Goal: Information Seeking & Learning: Find specific fact

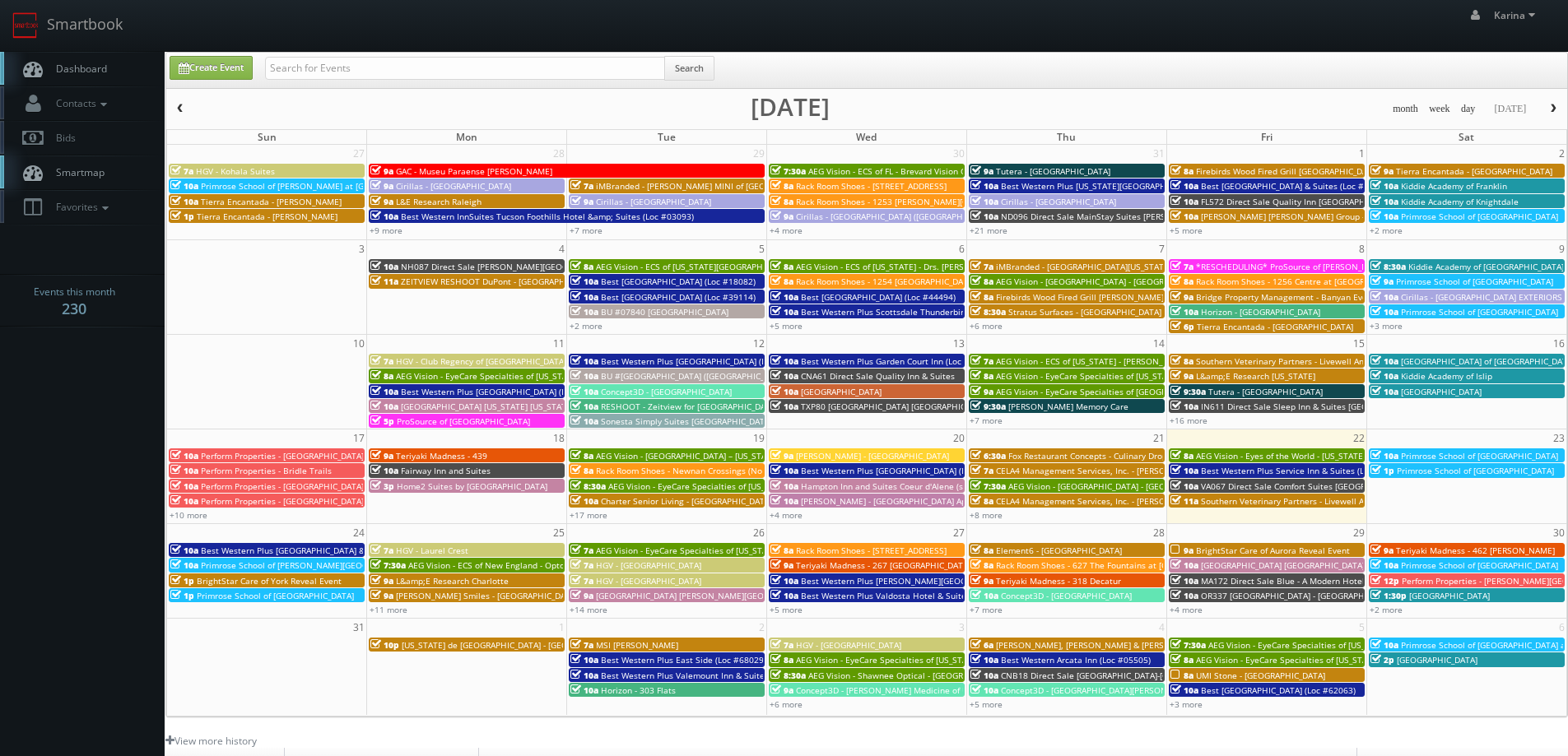
click at [79, 81] on link "Dashboard" at bounding box center [82, 68] width 165 height 34
click at [321, 68] on input "text" at bounding box center [465, 68] width 400 height 23
type input "waco"
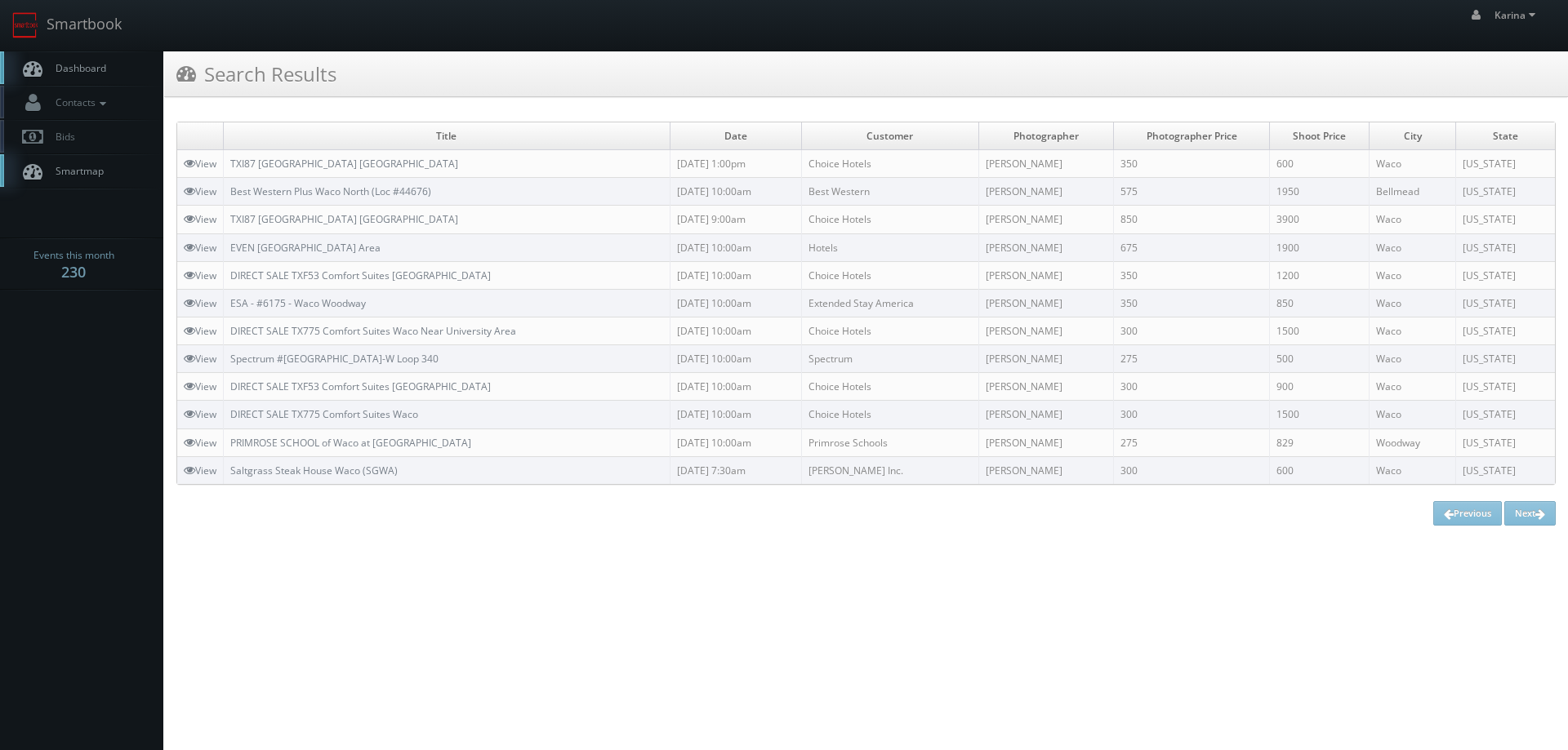
click at [71, 62] on span "Dashboard" at bounding box center [76, 68] width 59 height 14
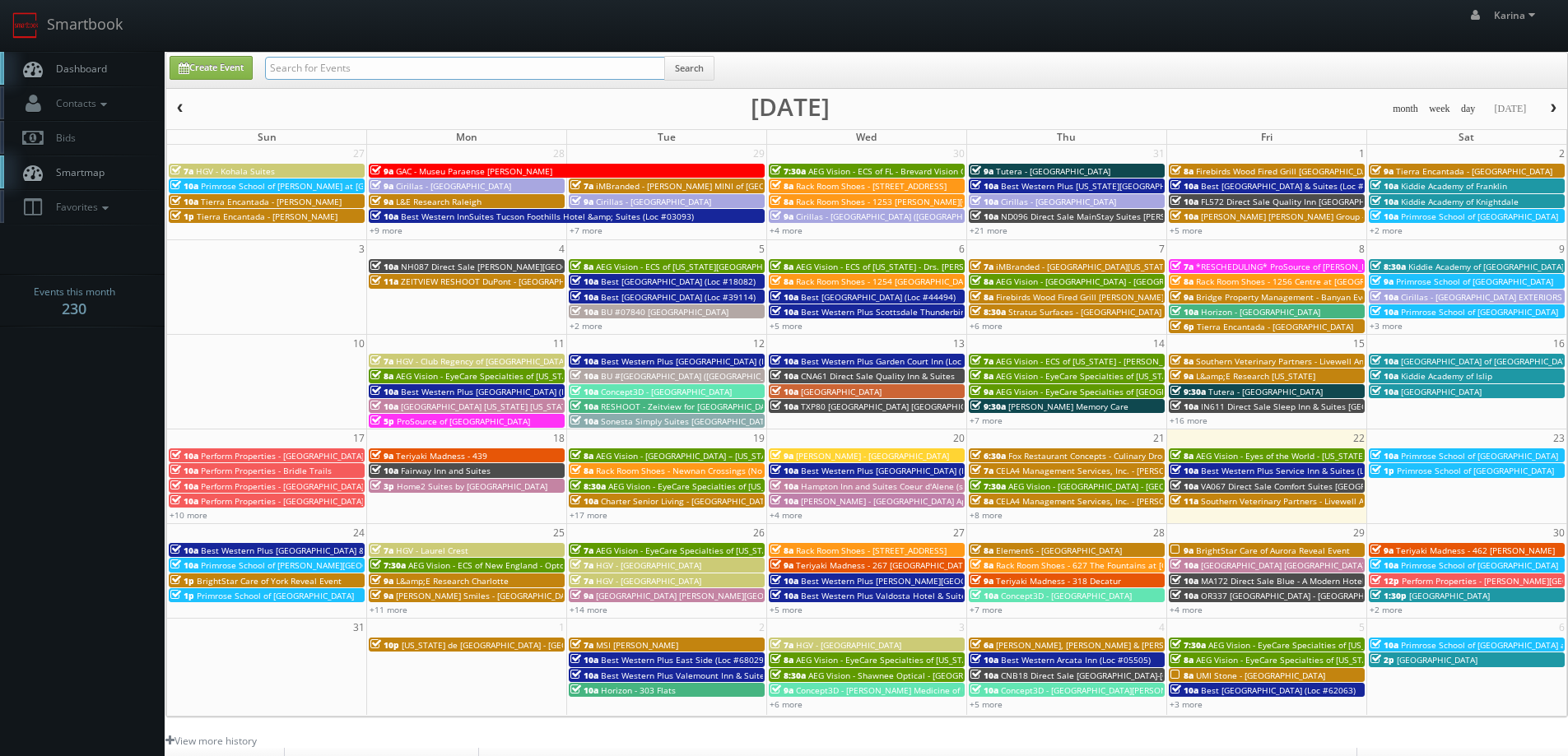
click at [359, 70] on input "text" at bounding box center [465, 68] width 400 height 23
type input "alan"
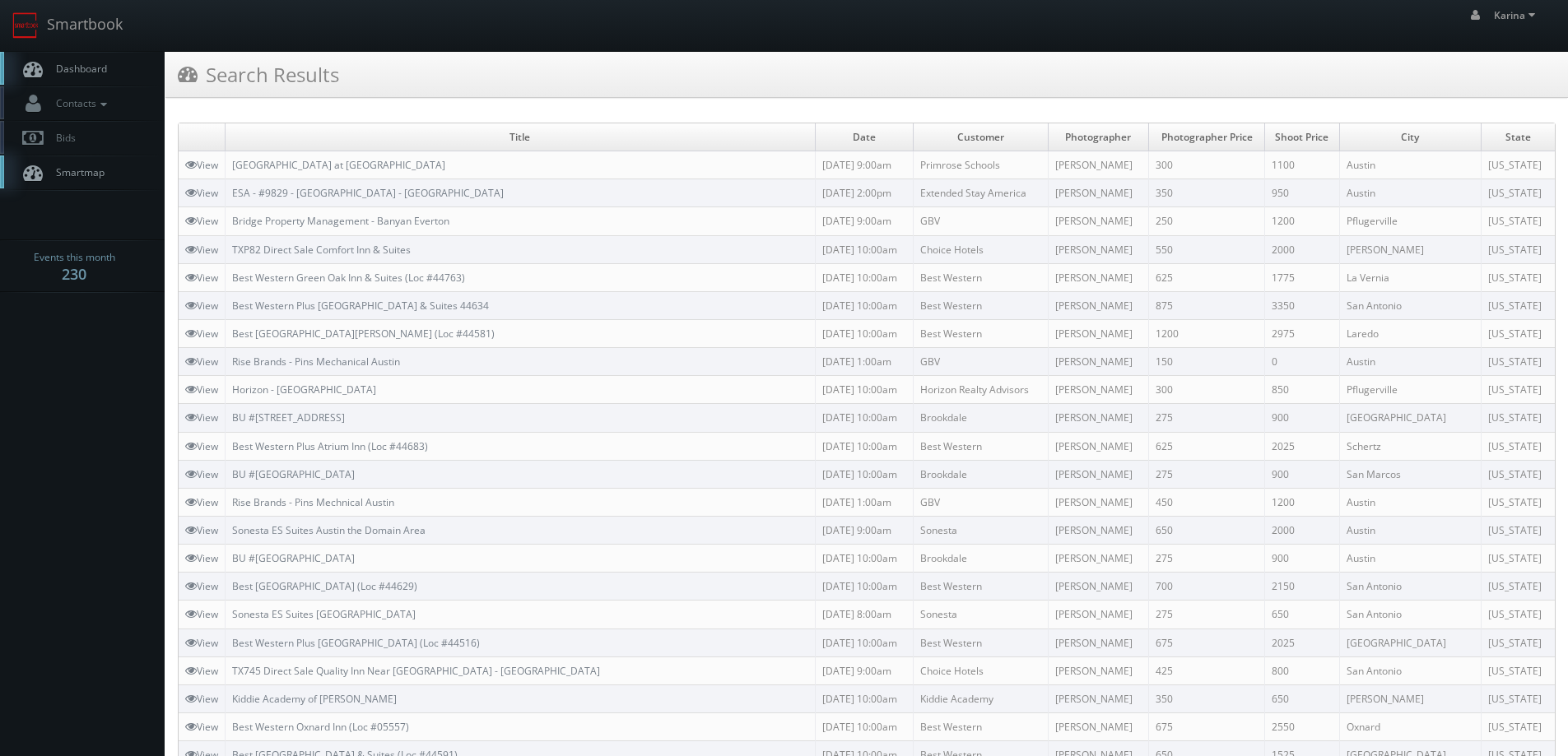
click at [294, 62] on h3 "Search Results" at bounding box center [258, 74] width 161 height 28
click at [100, 57] on link "Dashboard" at bounding box center [82, 68] width 165 height 34
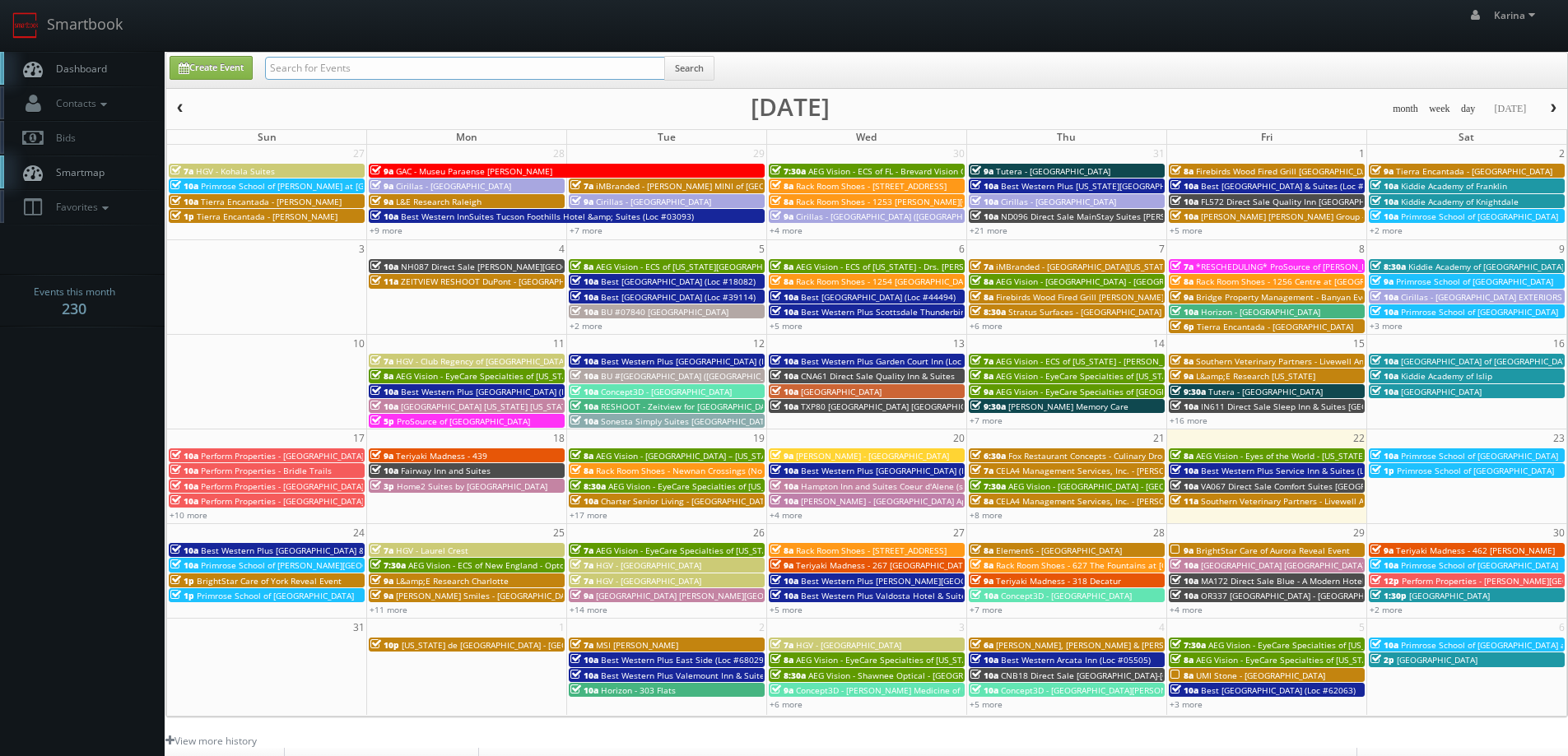
click at [341, 68] on input "text" at bounding box center [465, 68] width 400 height 23
type input "waco"
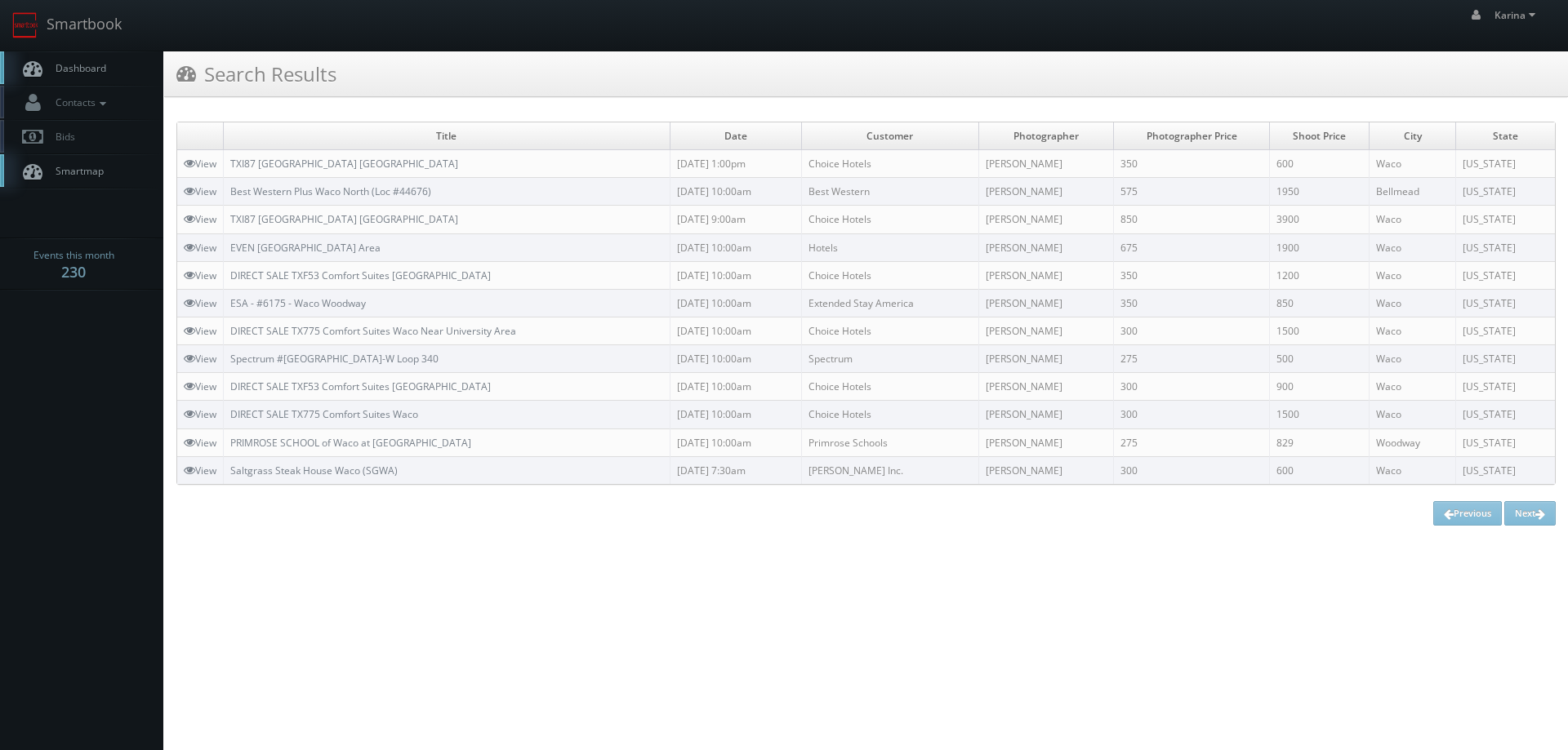
click at [86, 68] on span "Dashboard" at bounding box center [76, 68] width 59 height 14
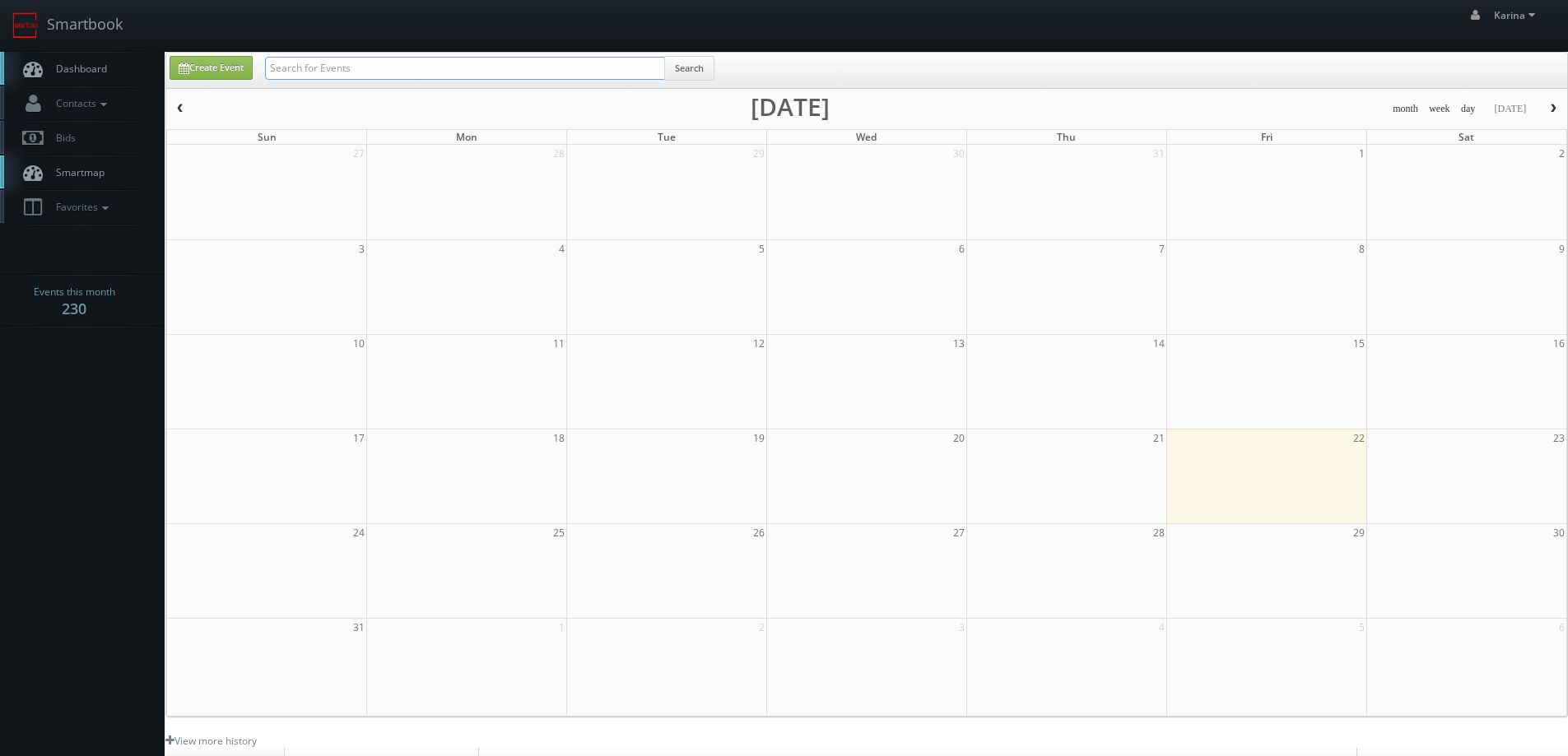
click at [336, 78] on input "text" at bounding box center [465, 68] width 400 height 23
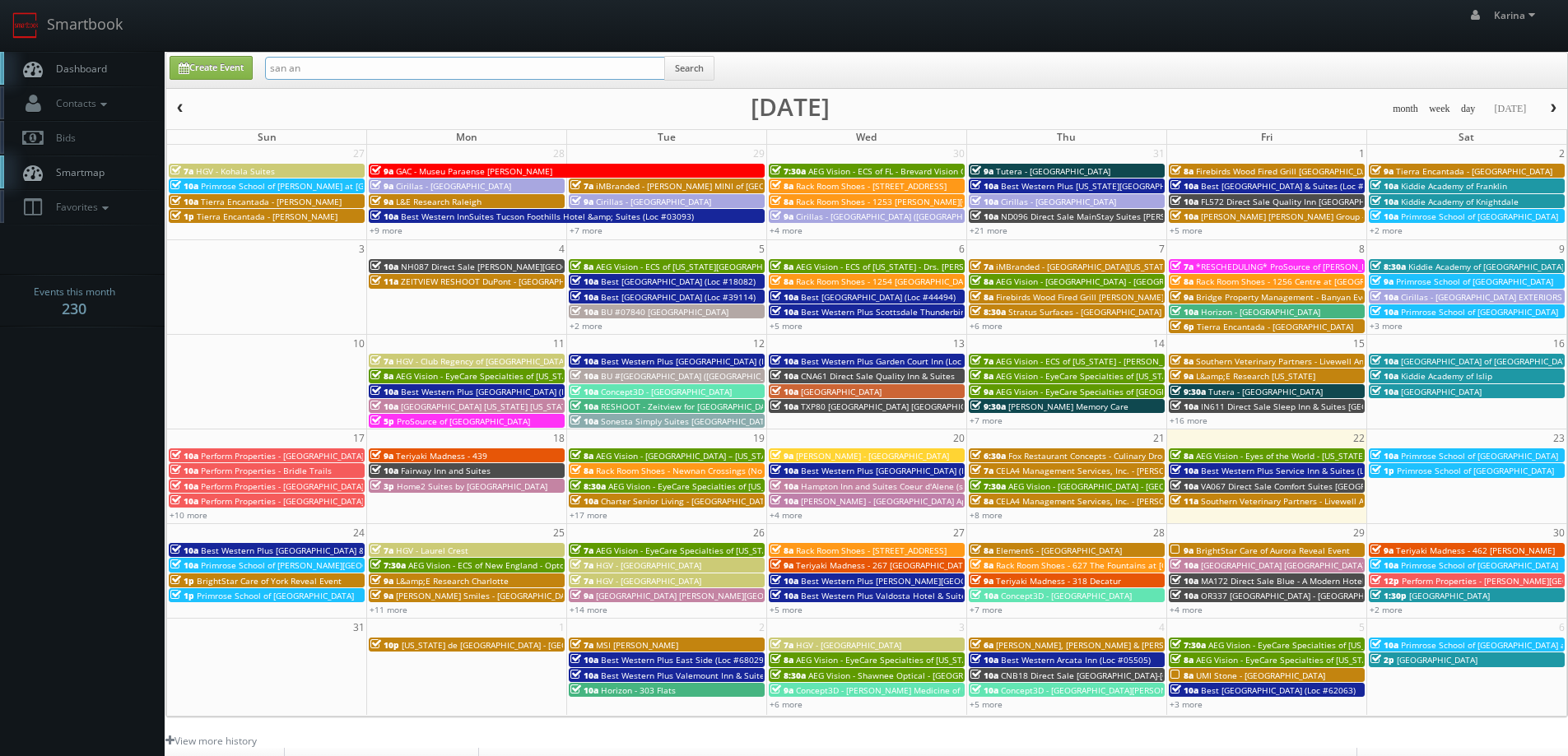
type input "san antonio"
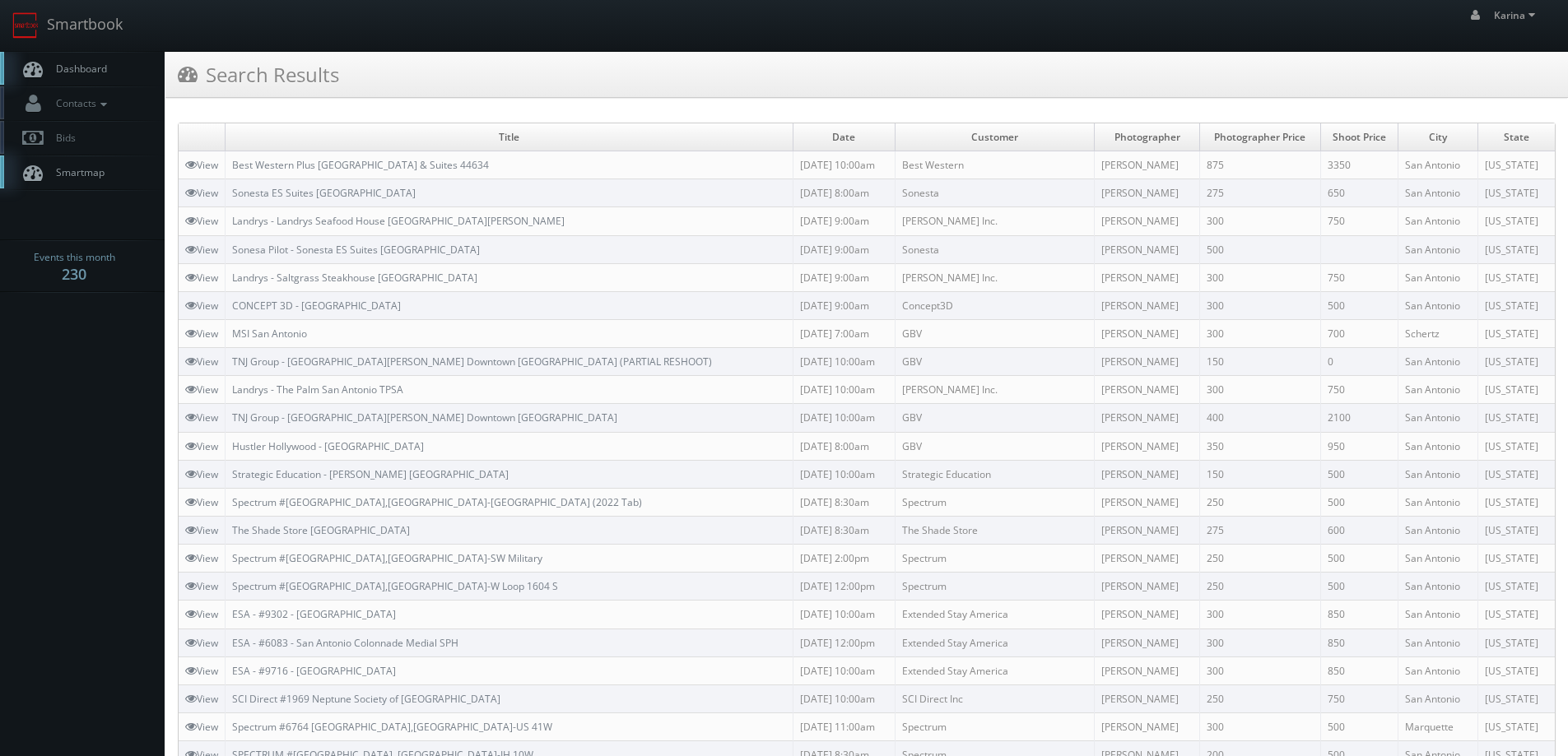
click at [76, 71] on span "Dashboard" at bounding box center [77, 69] width 60 height 14
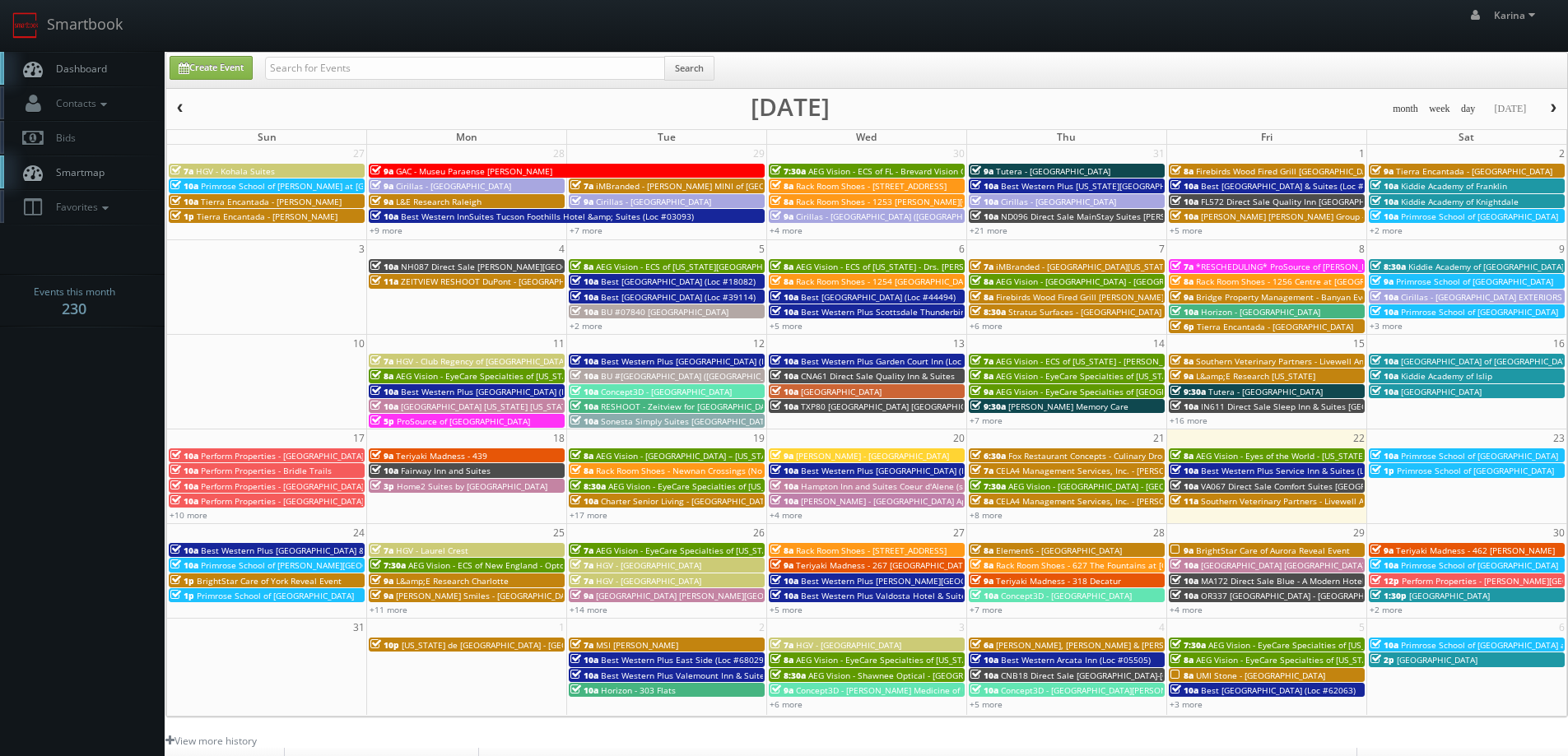
click at [94, 75] on span "Dashboard" at bounding box center [77, 69] width 60 height 14
click at [98, 74] on span "Dashboard" at bounding box center [77, 69] width 60 height 14
click at [388, 612] on link "+11 more" at bounding box center [389, 609] width 38 height 11
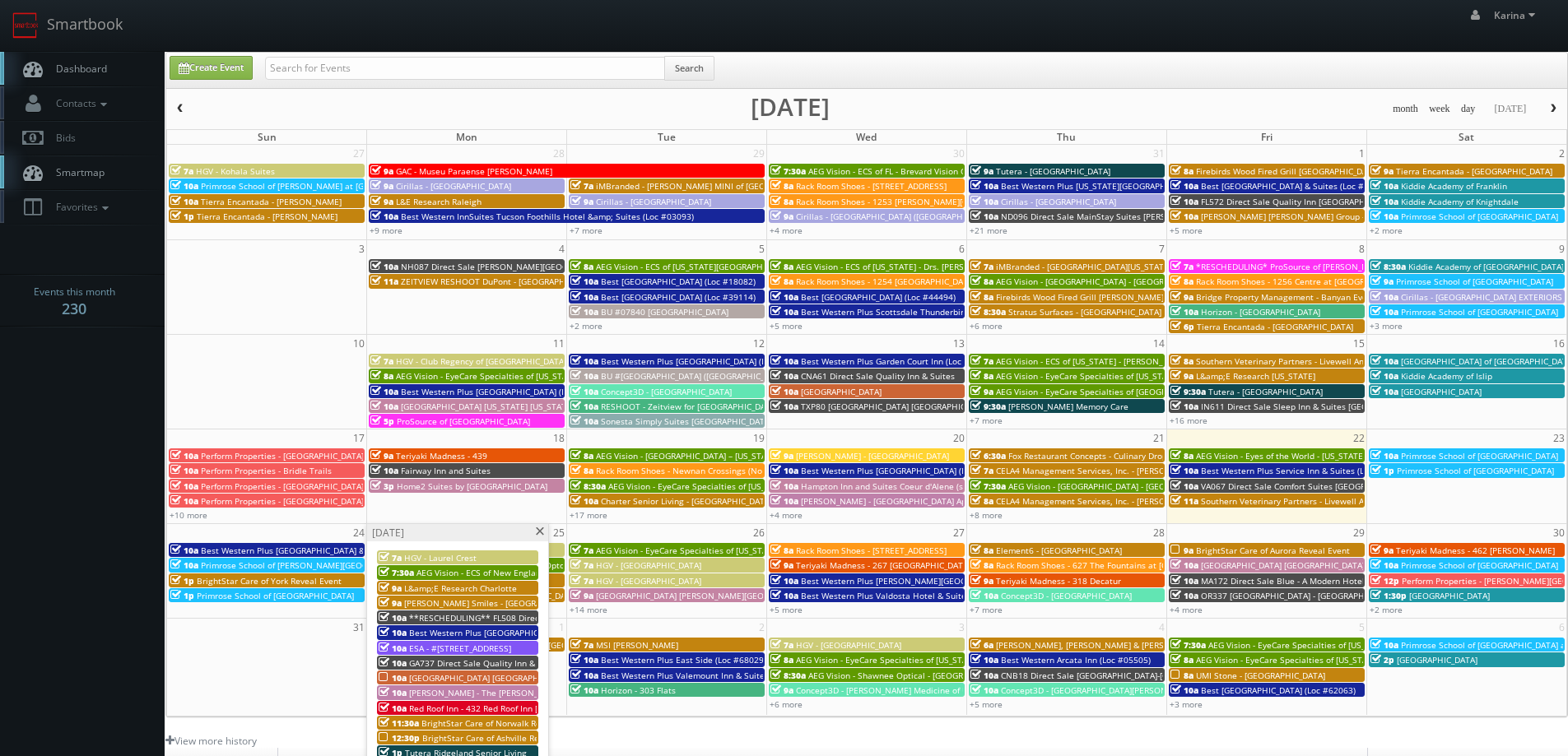
scroll to position [247, 0]
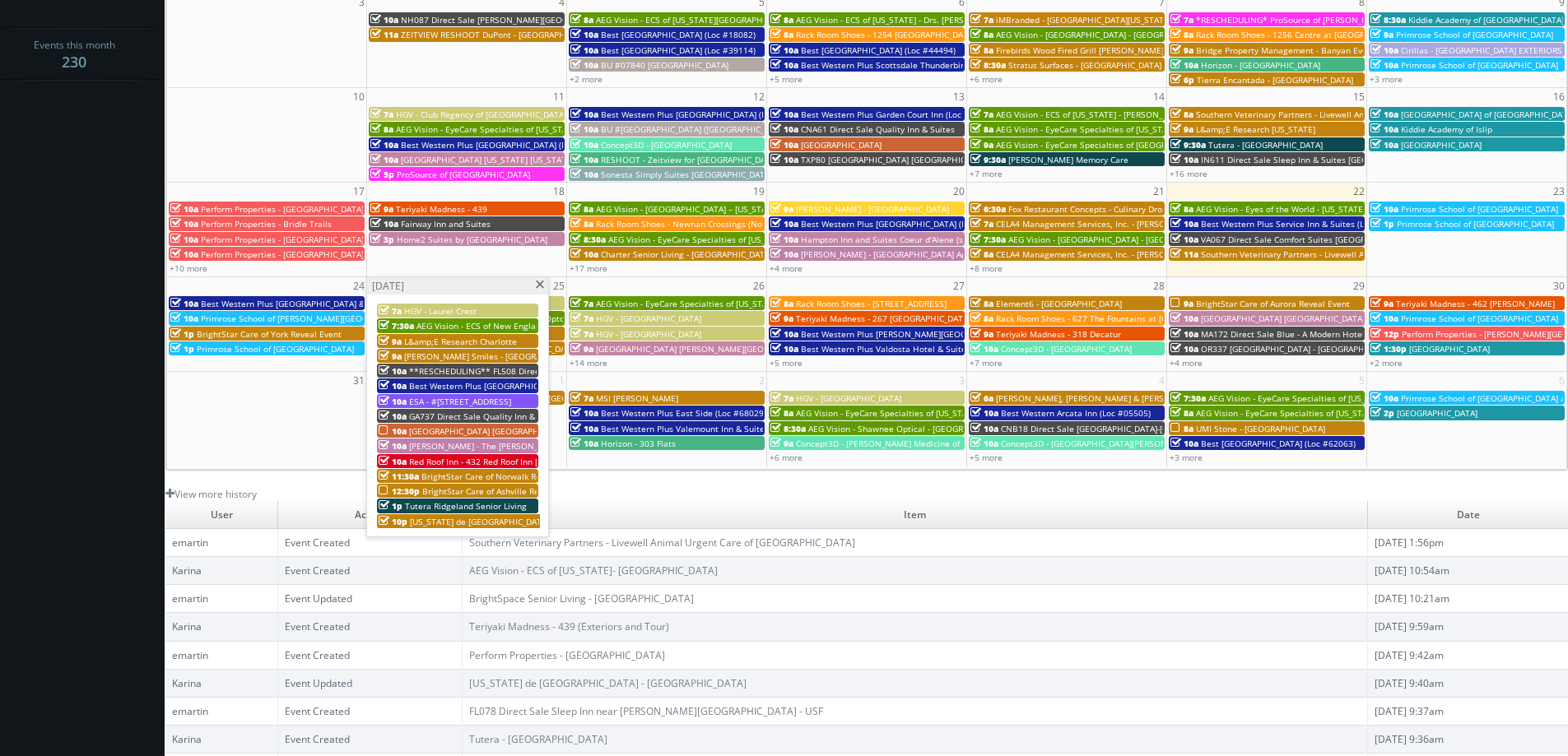
click at [538, 284] on span at bounding box center [539, 284] width 10 height 9
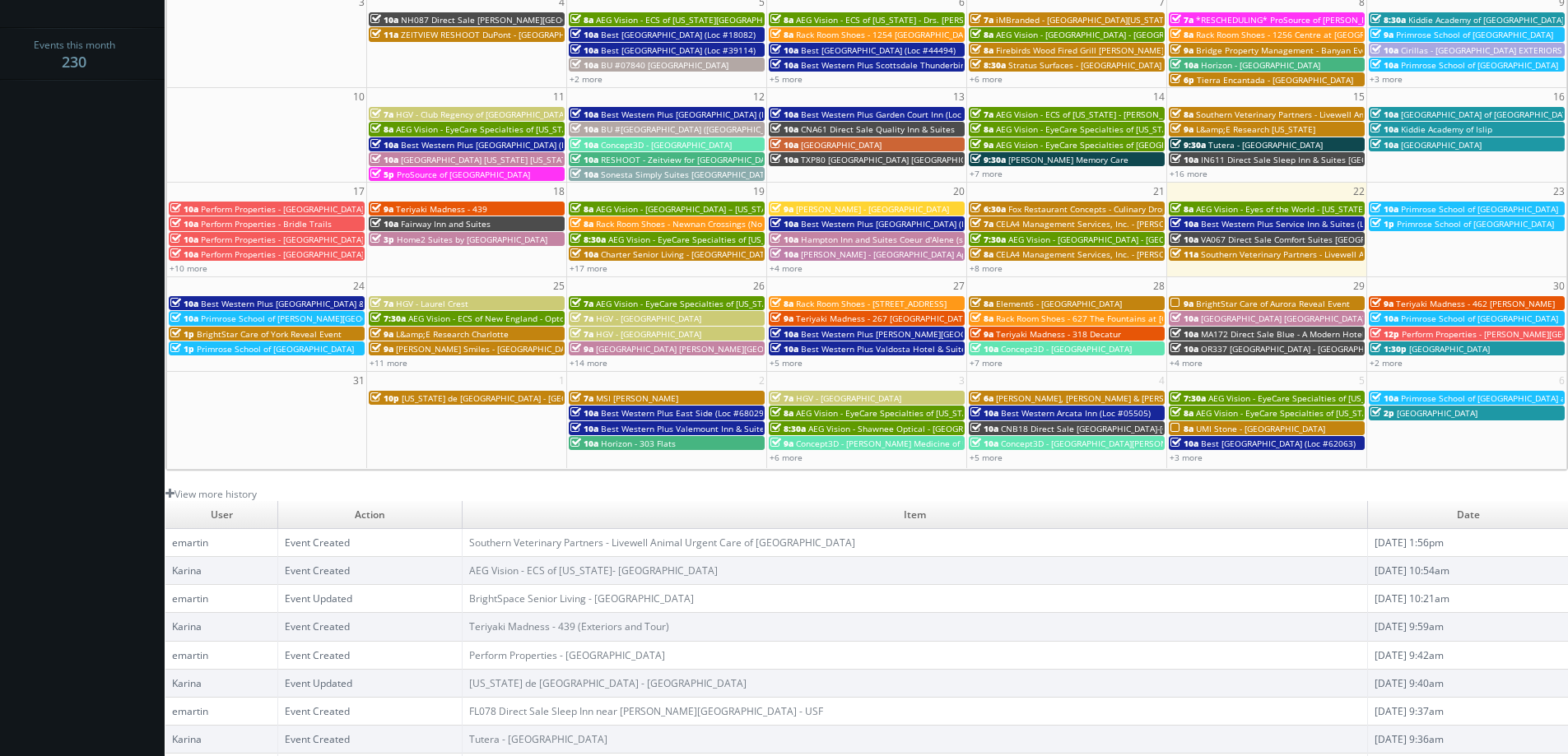
scroll to position [0, 0]
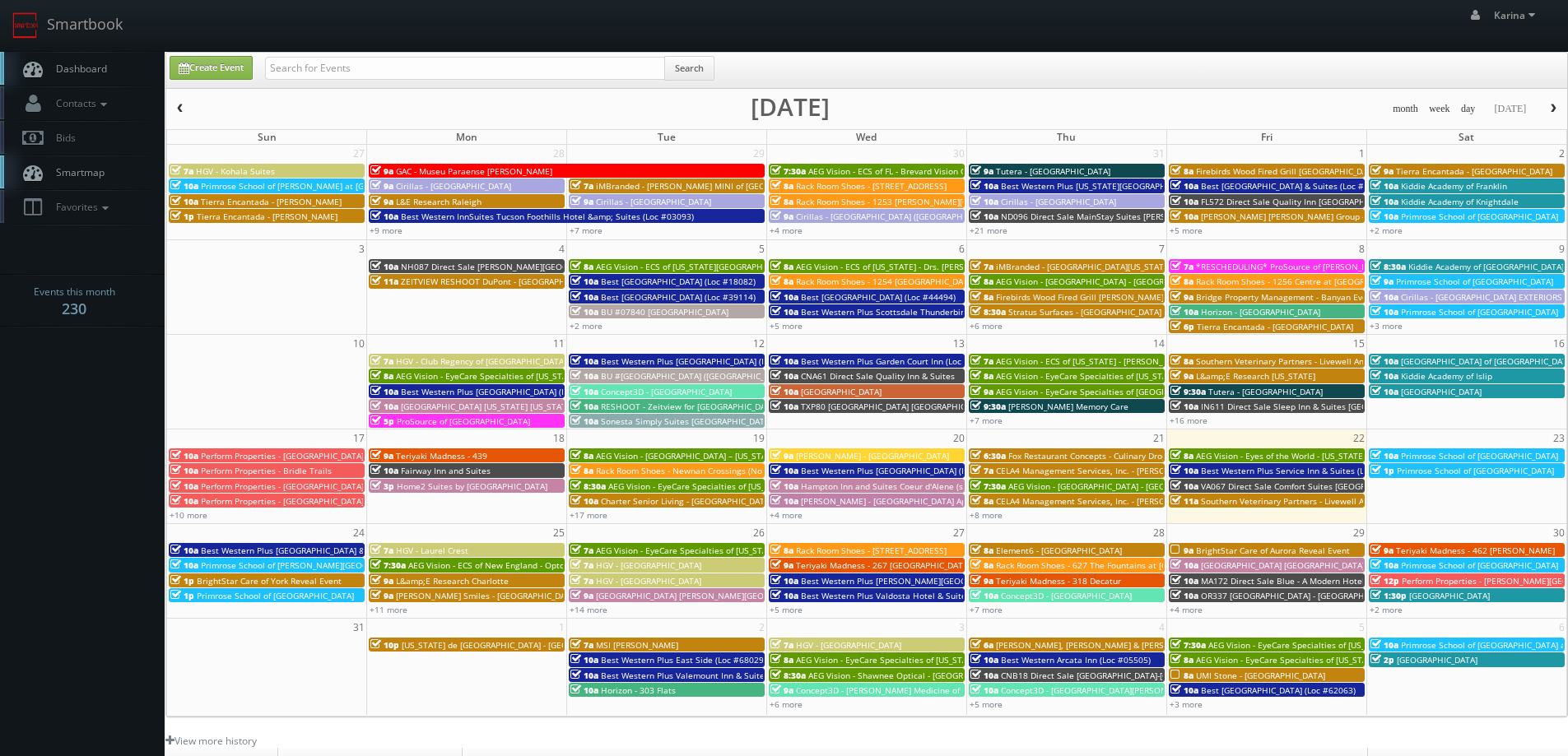
click at [84, 75] on span "Dashboard" at bounding box center [77, 69] width 60 height 14
click at [73, 63] on span "Dashboard" at bounding box center [77, 69] width 60 height 14
click at [116, 66] on link "Dashboard" at bounding box center [82, 68] width 165 height 34
click at [392, 611] on link "+11 more" at bounding box center [389, 609] width 38 height 11
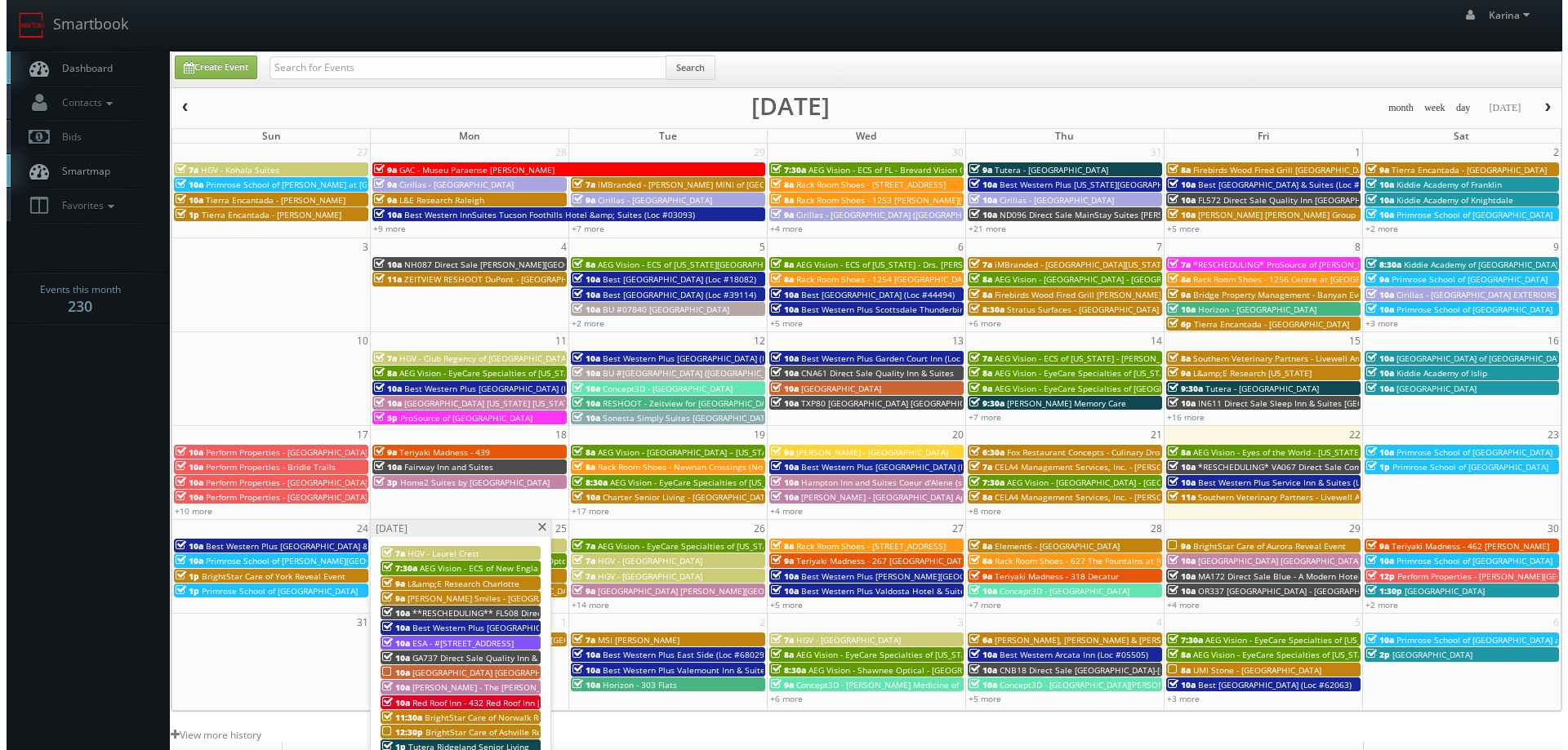
scroll to position [163, 0]
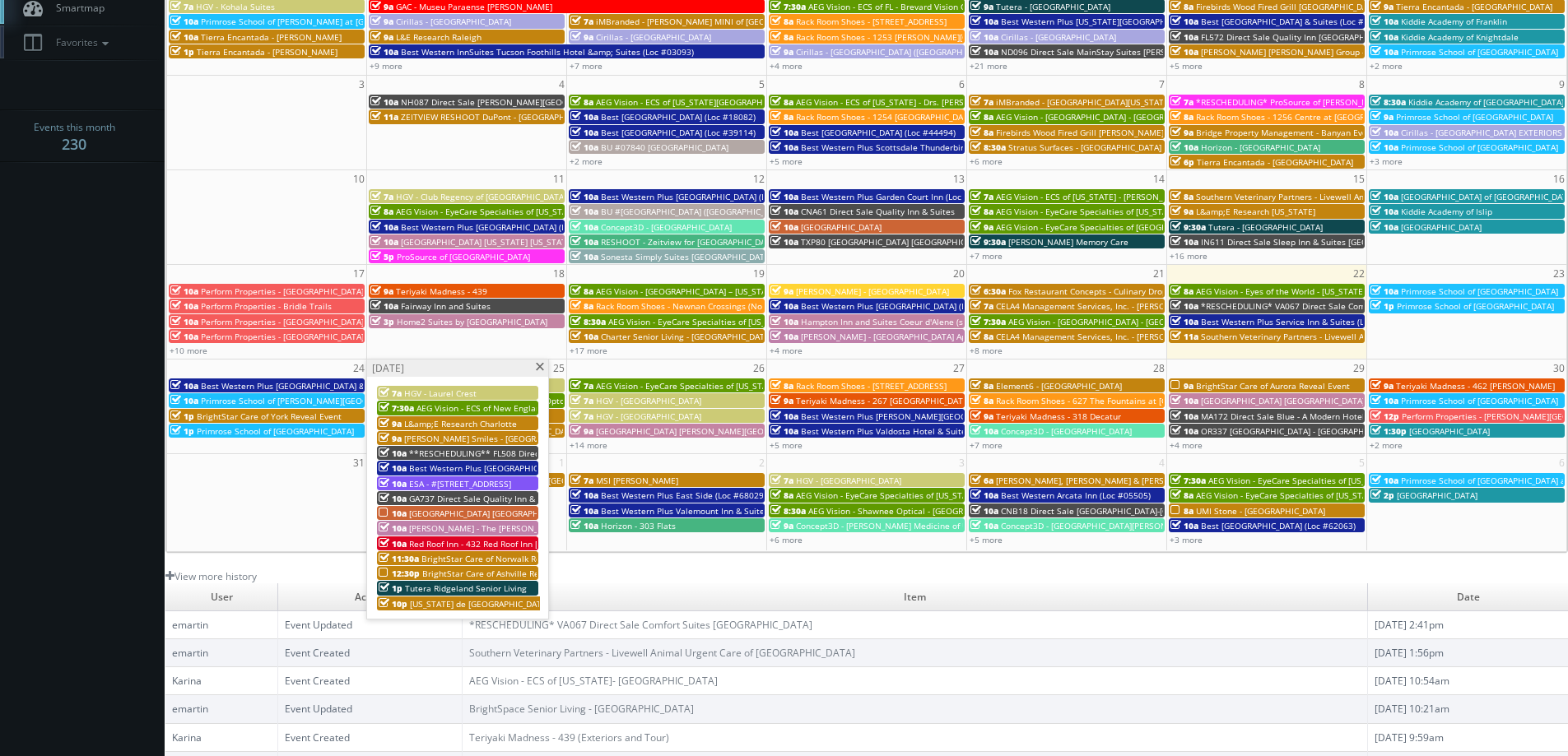
click at [448, 573] on span "BrightStar Care of Ashville Reveal Event" at bounding box center [501, 573] width 158 height 11
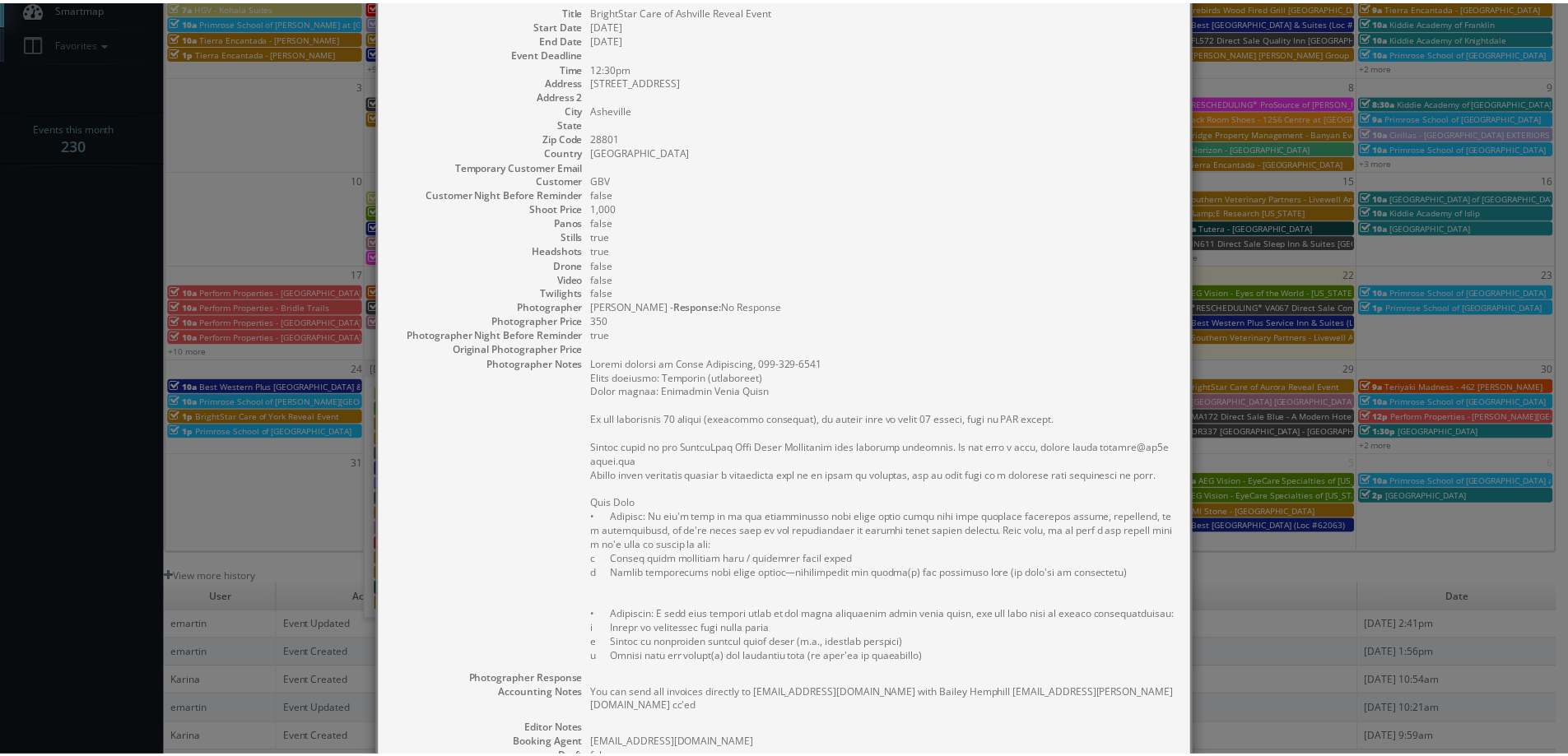
scroll to position [0, 0]
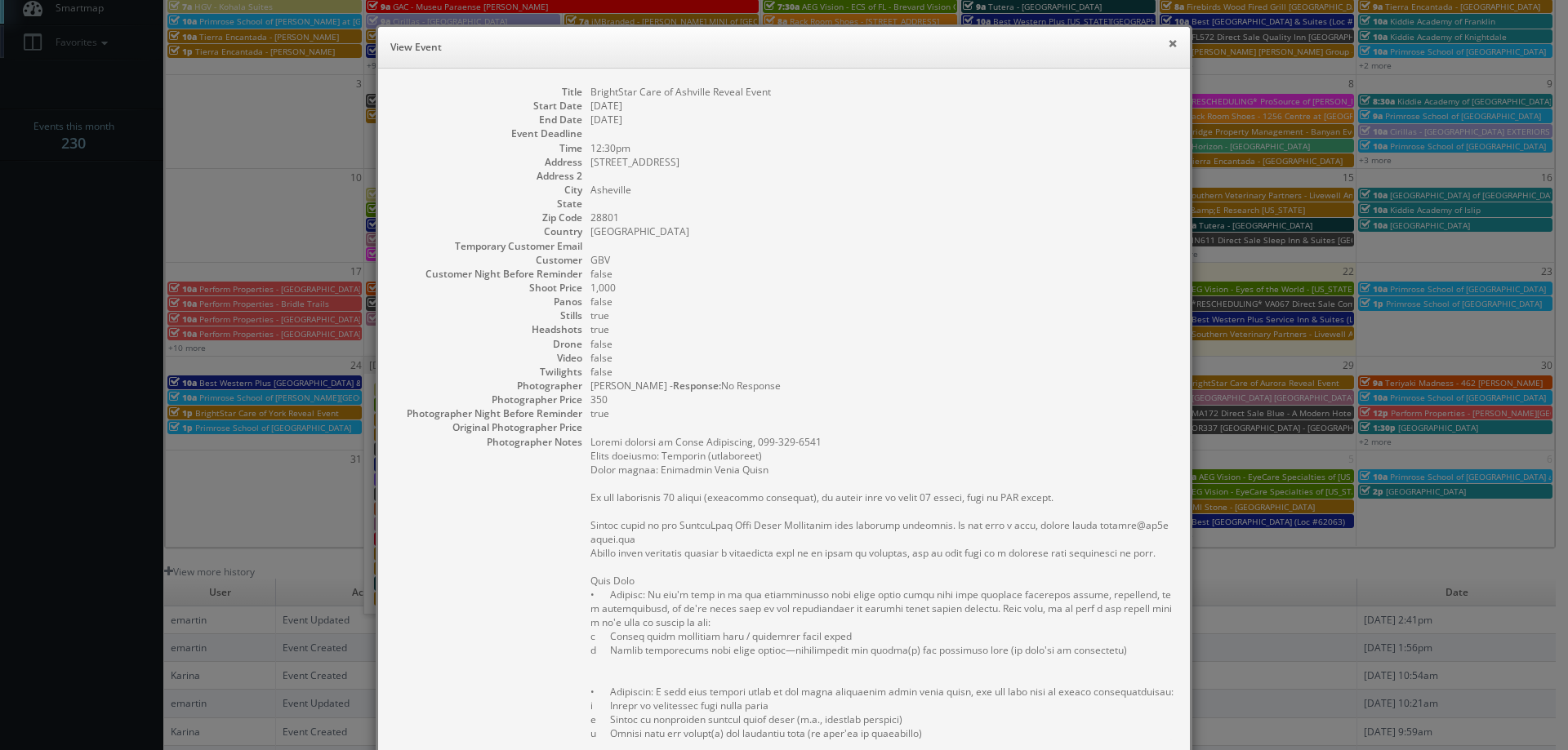
click at [1168, 40] on button "×" at bounding box center [1172, 43] width 9 height 11
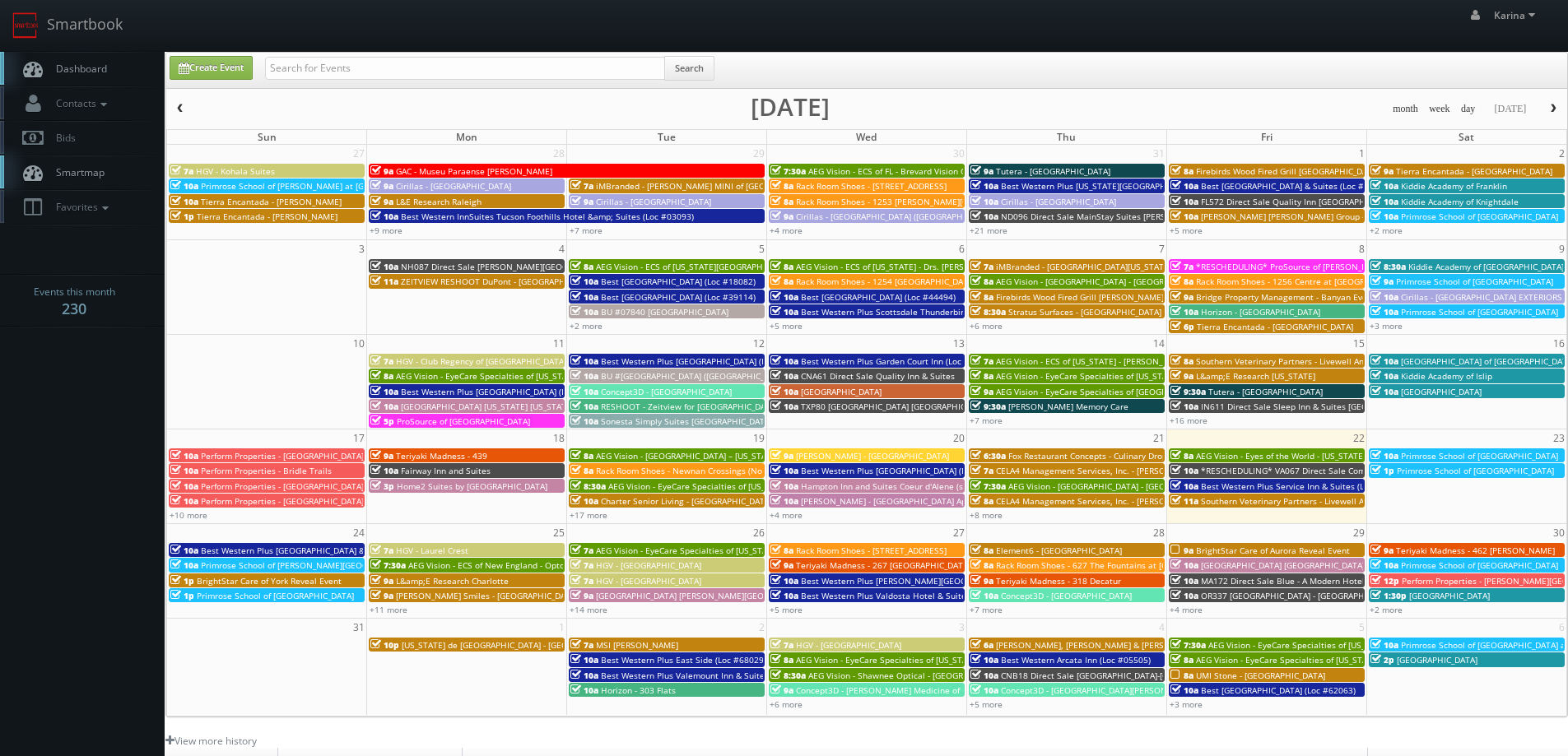
click at [97, 66] on span "Dashboard" at bounding box center [77, 69] width 60 height 14
click at [85, 77] on link "Dashboard" at bounding box center [82, 68] width 165 height 34
click at [86, 60] on link "Dashboard" at bounding box center [82, 68] width 165 height 34
click at [100, 73] on span "Dashboard" at bounding box center [77, 69] width 60 height 14
click at [467, 565] on span "AEG Vision - ECS of New England - OptomEyes Health – [GEOGRAPHIC_DATA]" at bounding box center [558, 565] width 301 height 11
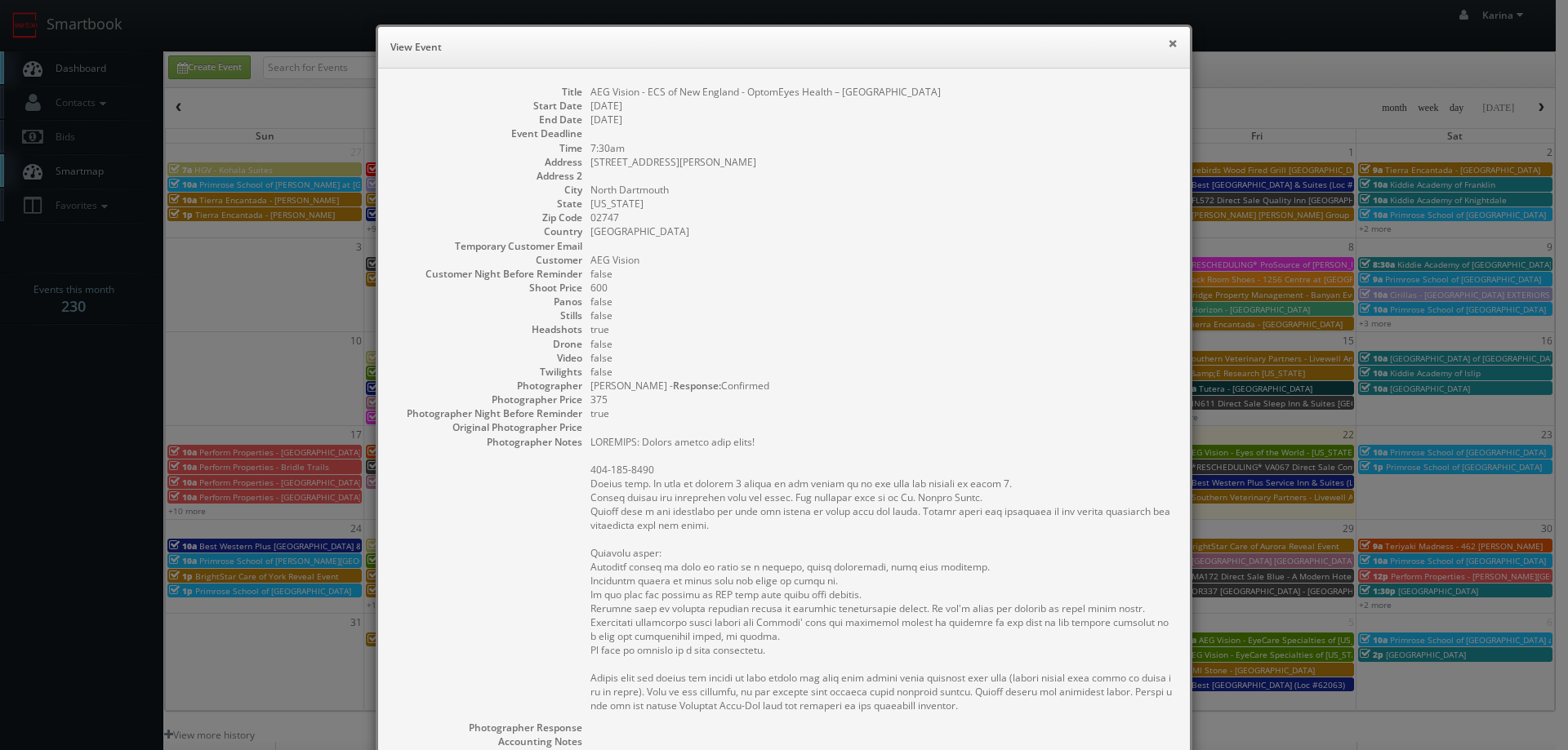
click at [1168, 42] on button "×" at bounding box center [1172, 43] width 9 height 11
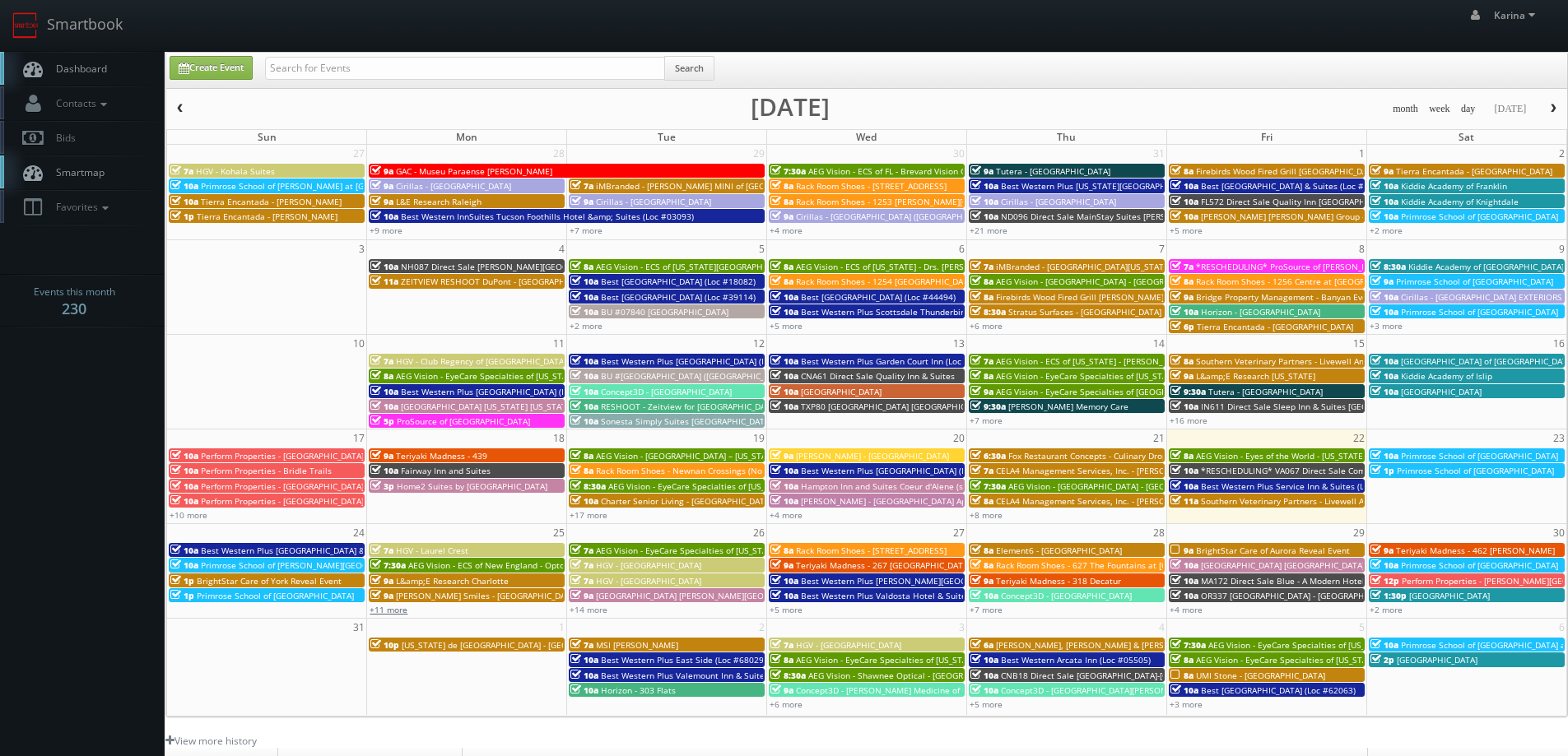
click at [392, 608] on link "+11 more" at bounding box center [389, 609] width 38 height 11
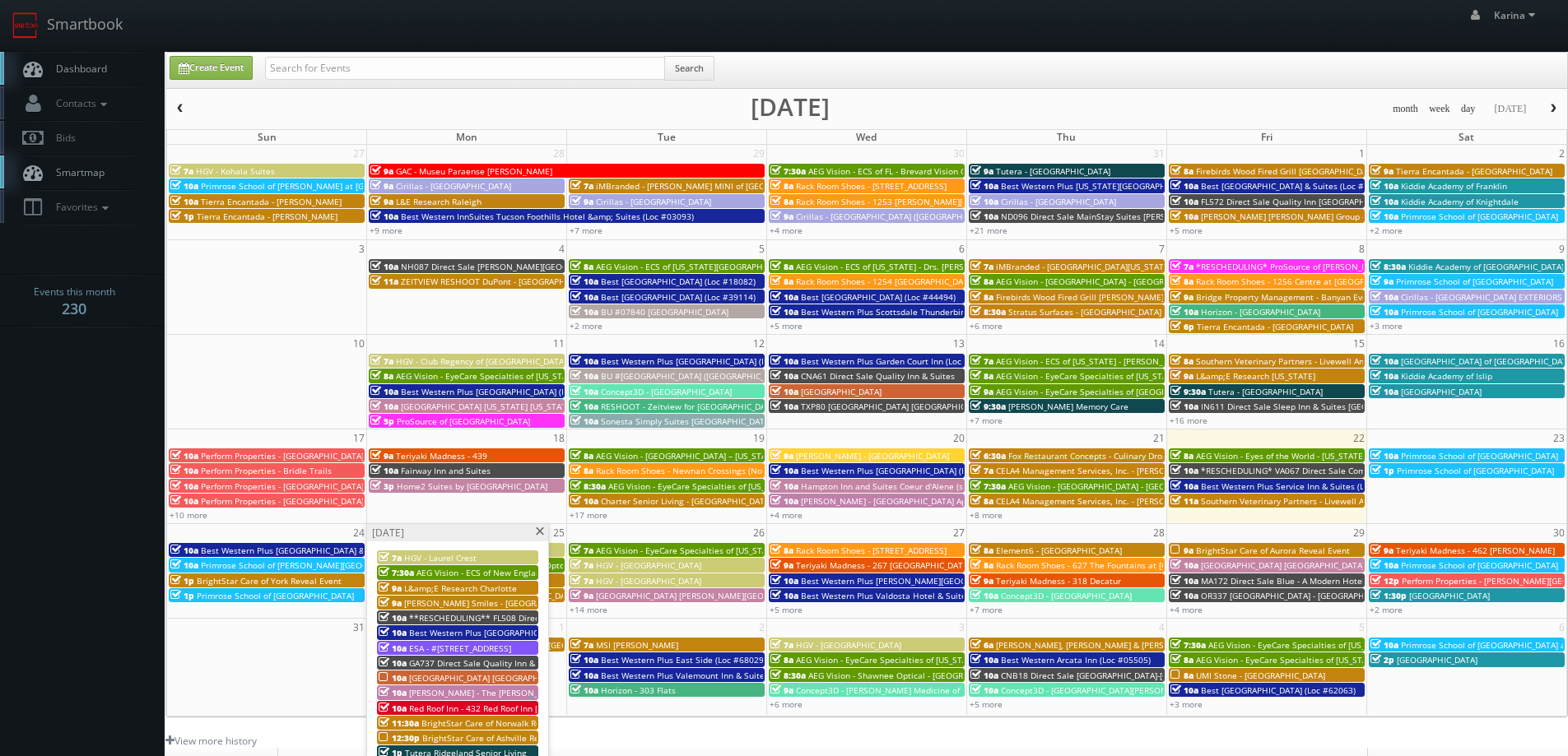
scroll to position [82, 0]
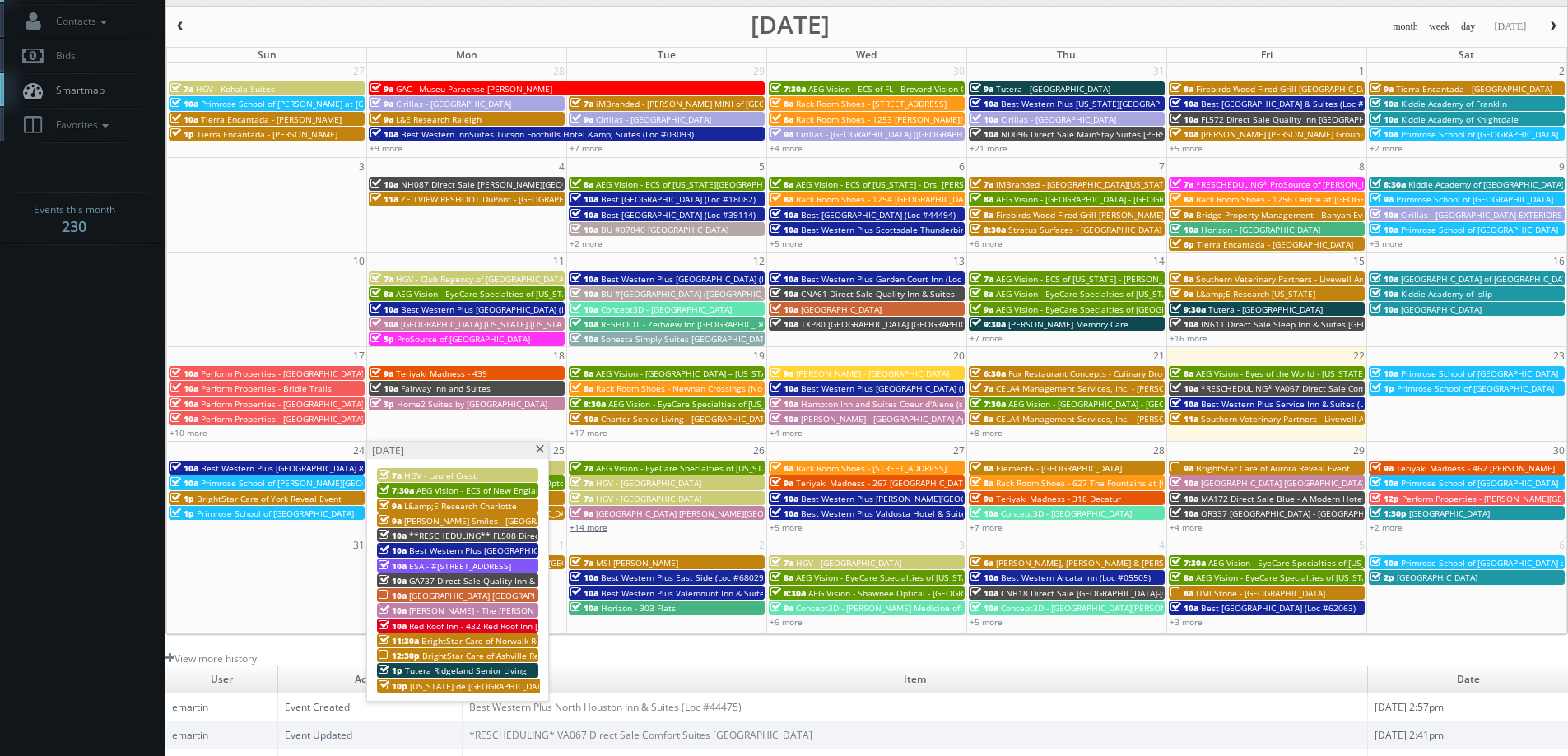
click at [588, 532] on link "+14 more" at bounding box center [589, 527] width 38 height 11
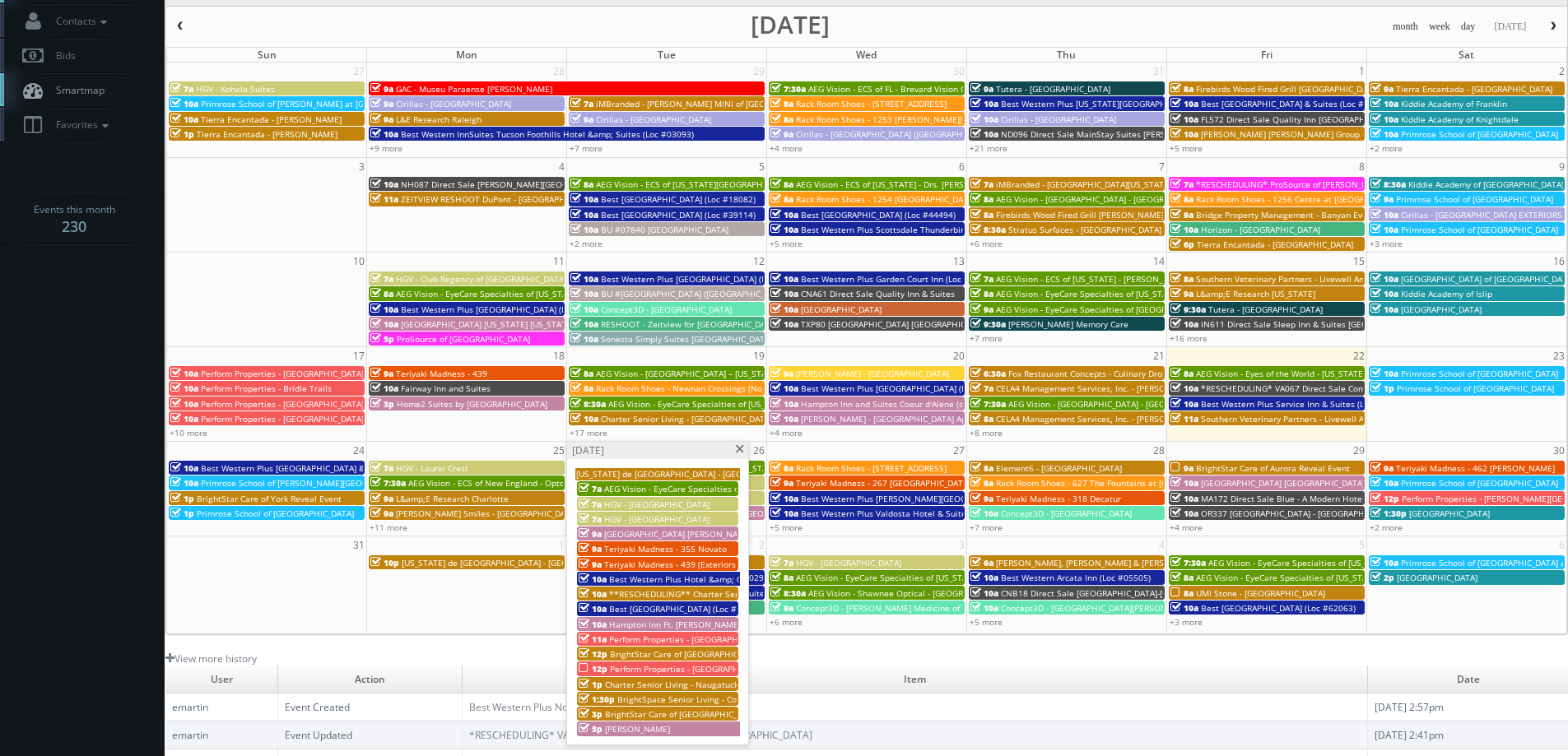
scroll to position [0, 0]
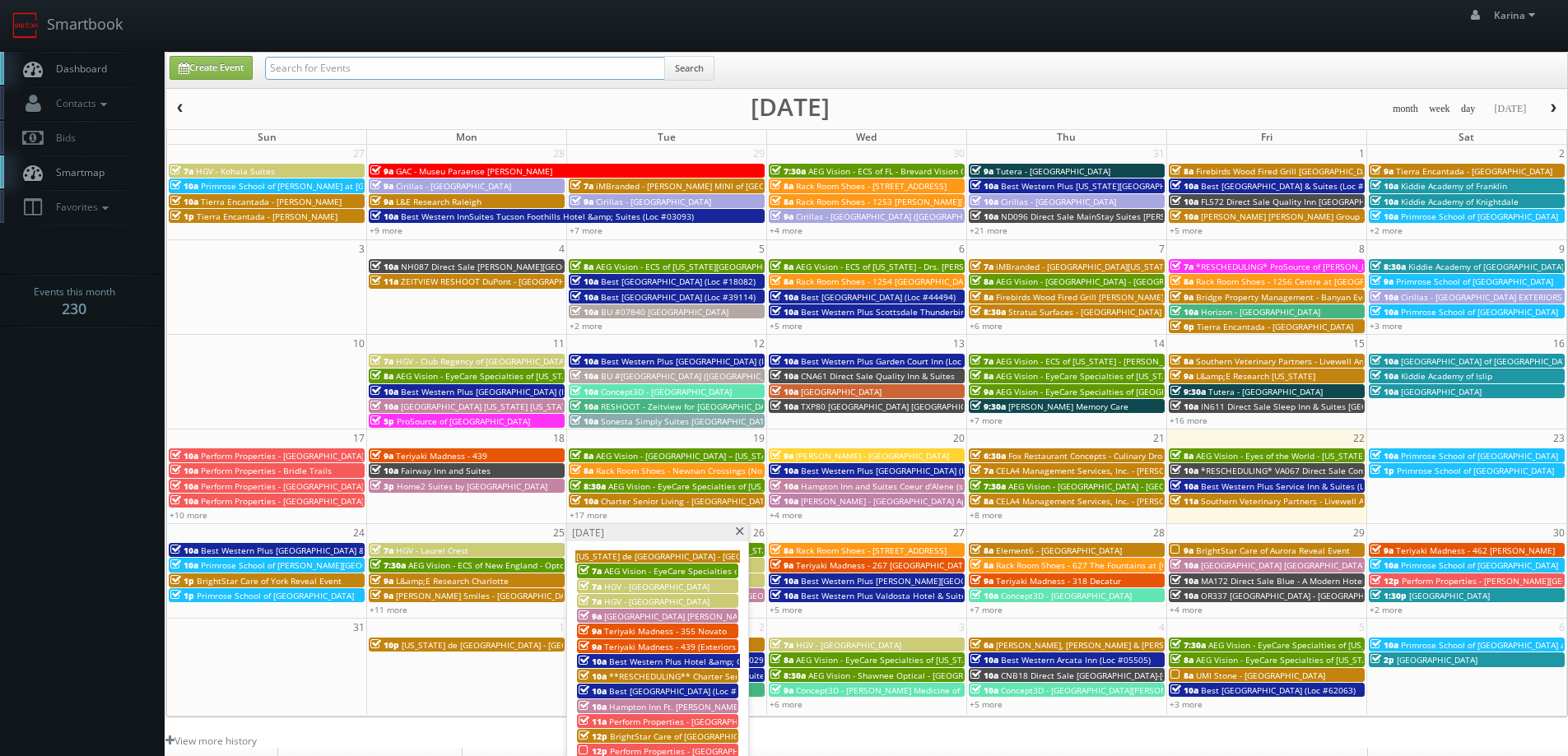
click at [299, 70] on input "text" at bounding box center [465, 68] width 400 height 23
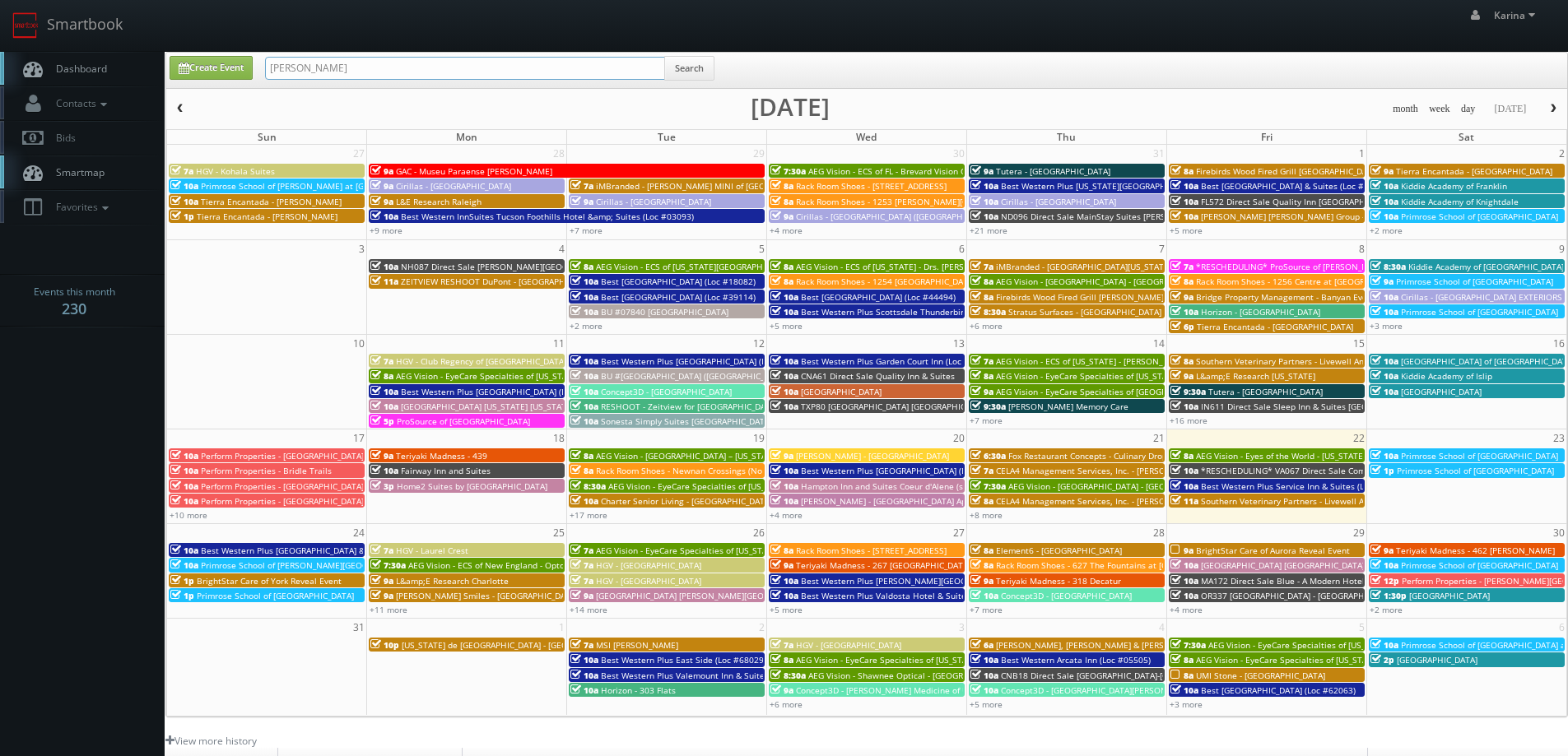
type input "heather"
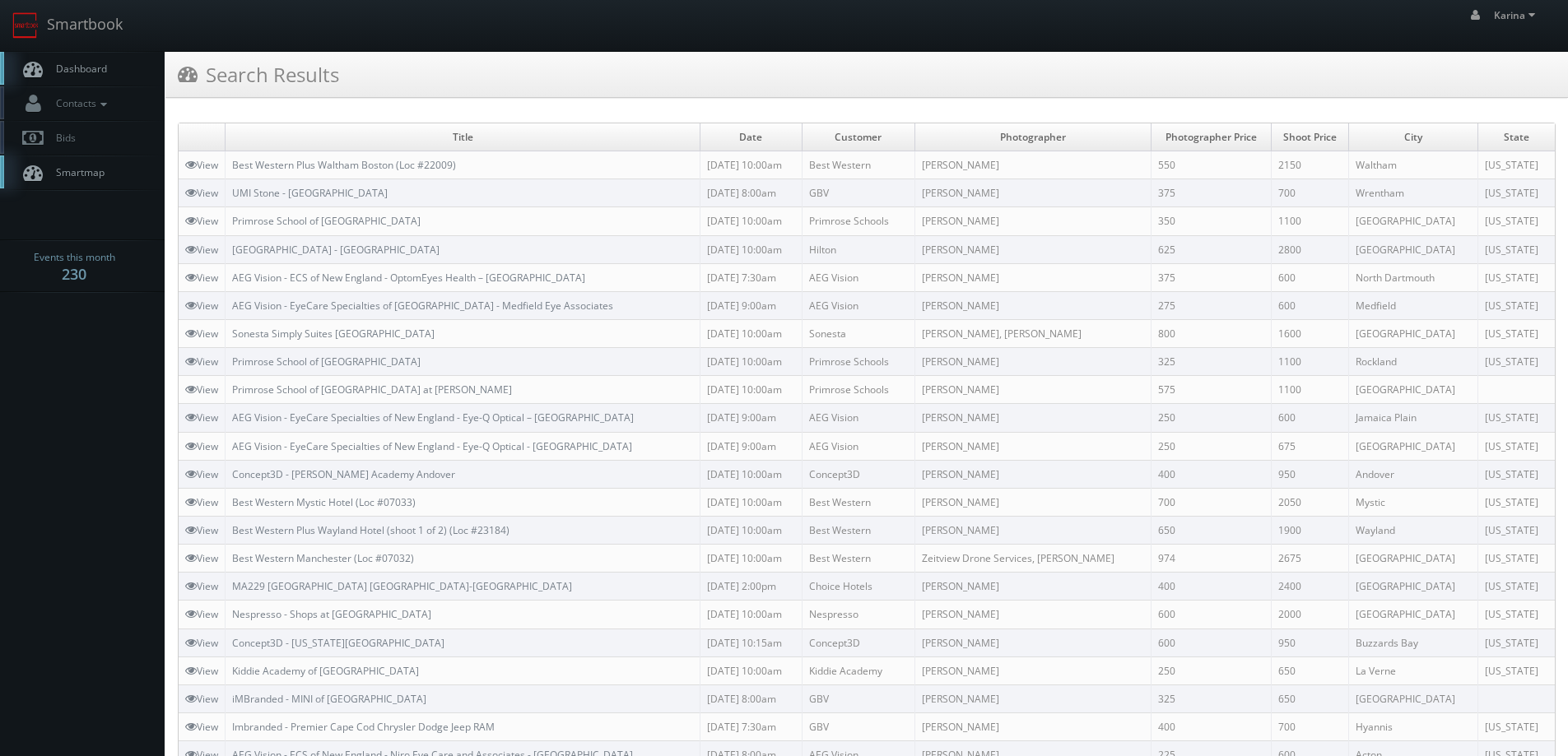
click at [85, 68] on span "Dashboard" at bounding box center [77, 69] width 60 height 14
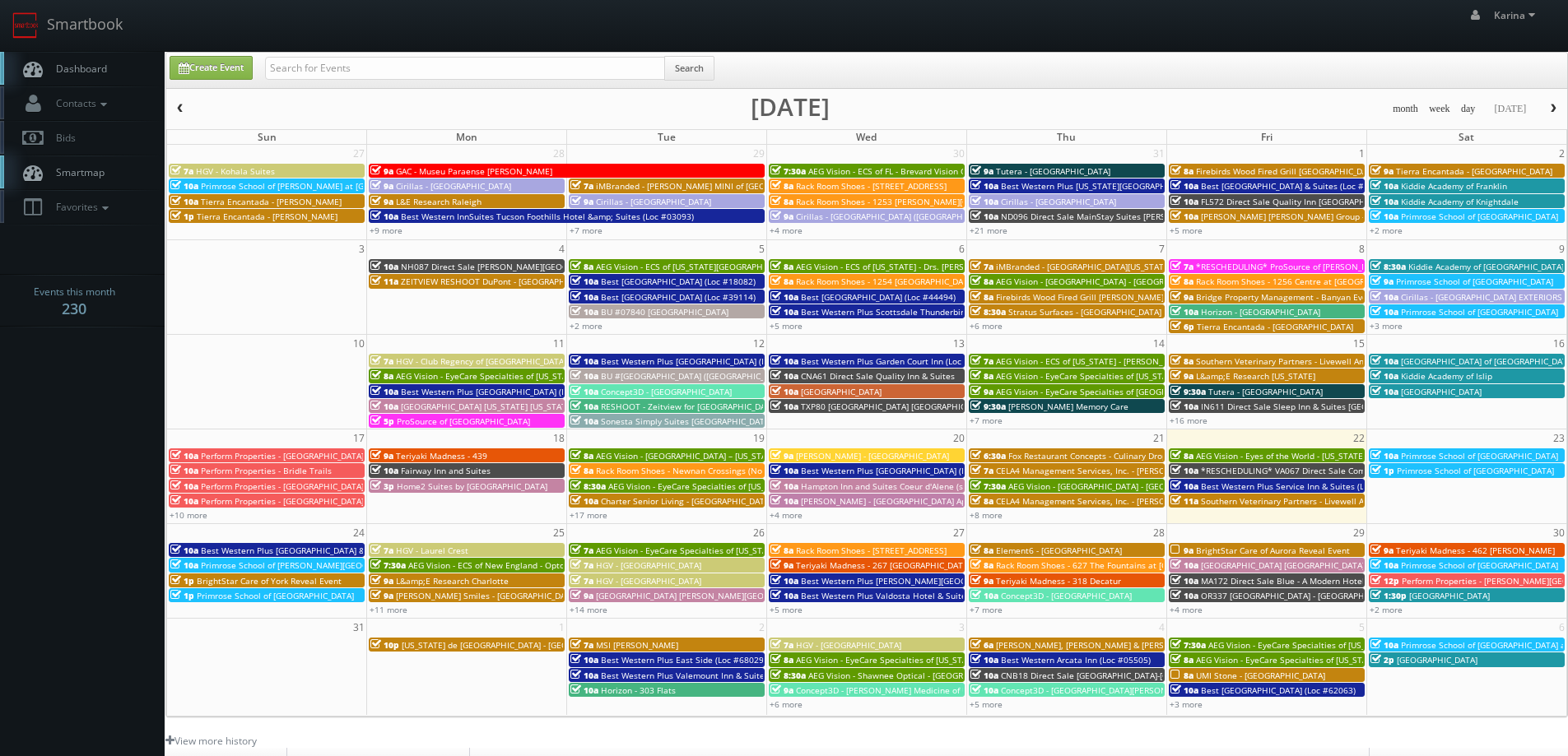
scroll to position [299, 0]
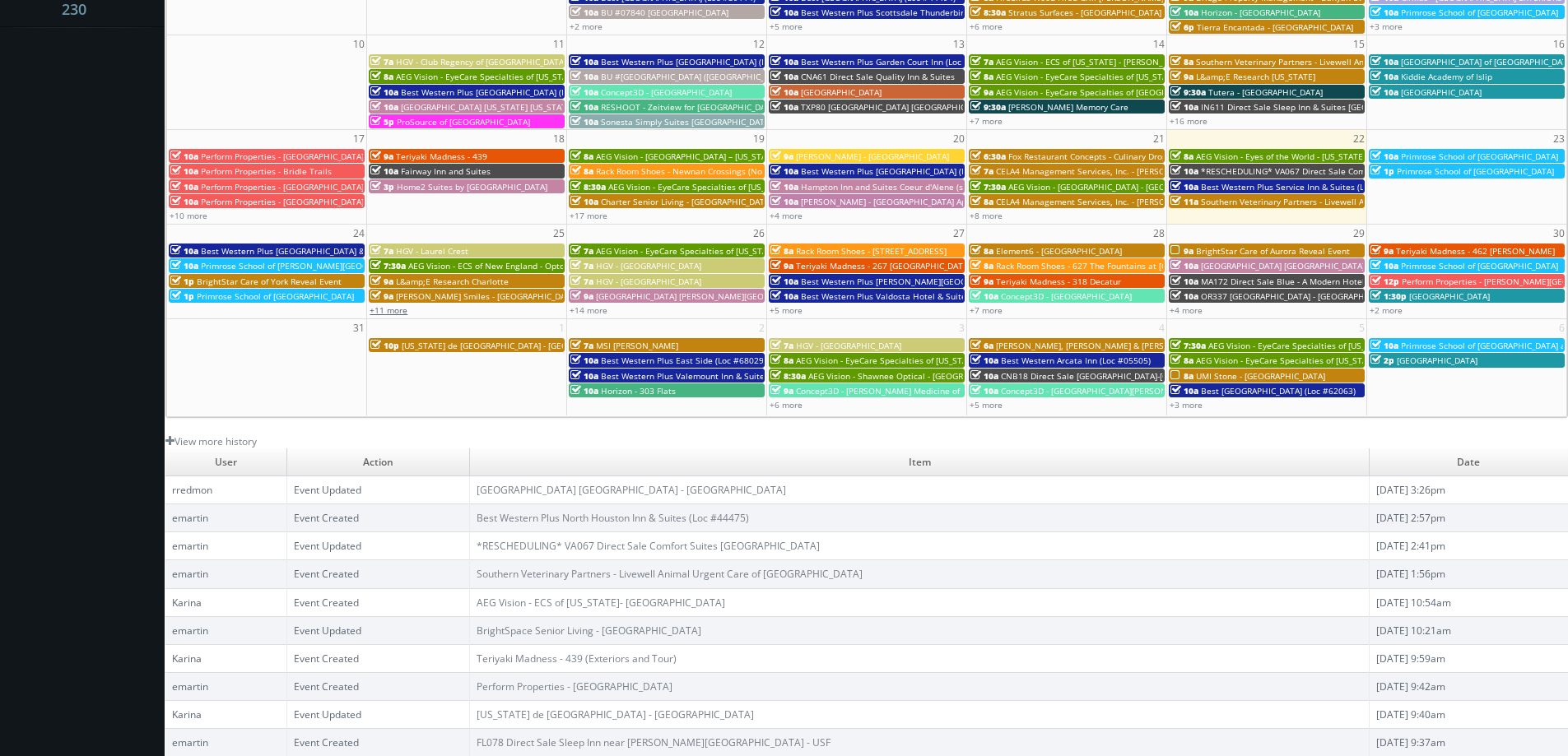
click at [387, 308] on link "+11 more" at bounding box center [389, 309] width 38 height 11
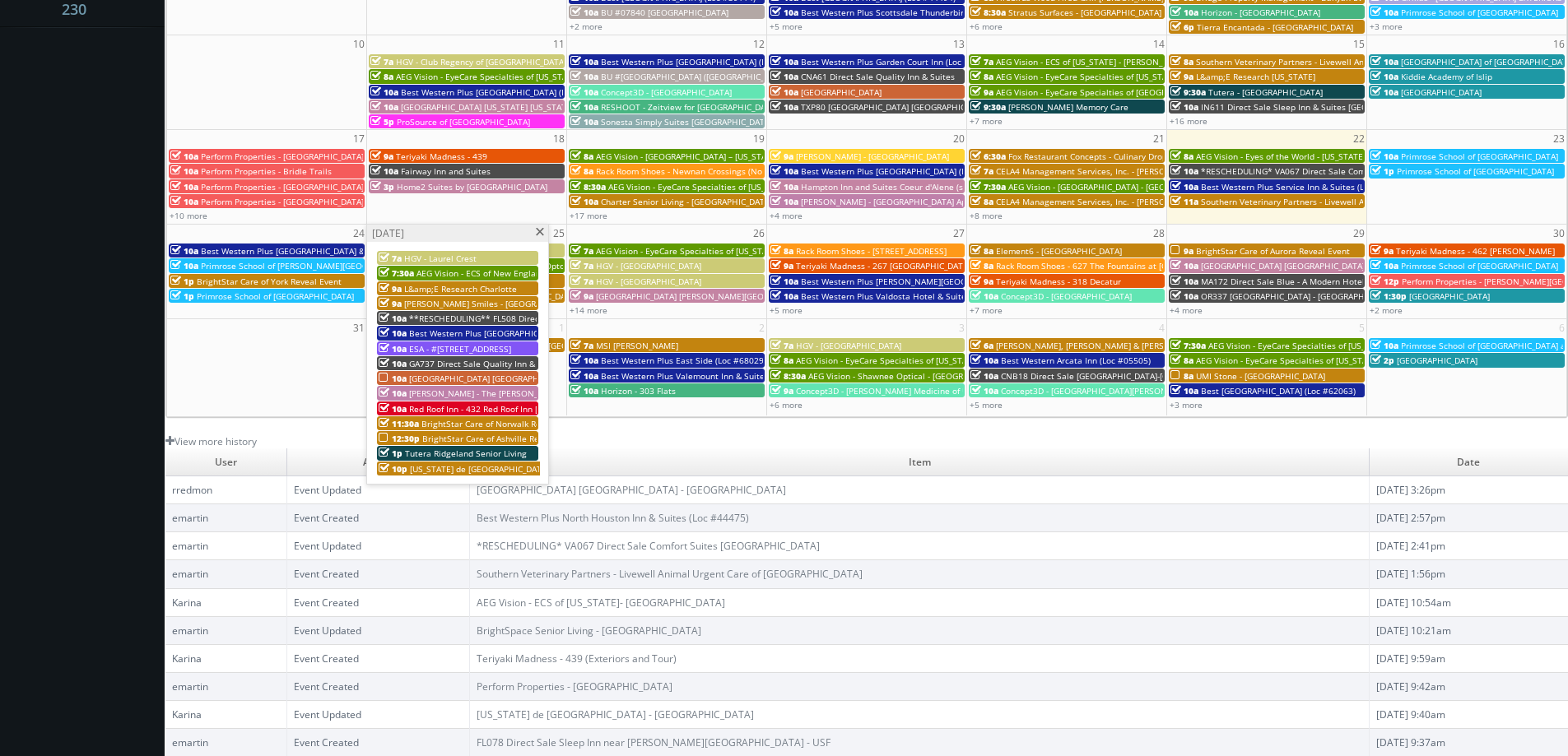
click at [442, 440] on span "BrightStar Care of Ashville Reveal Event" at bounding box center [501, 438] width 158 height 11
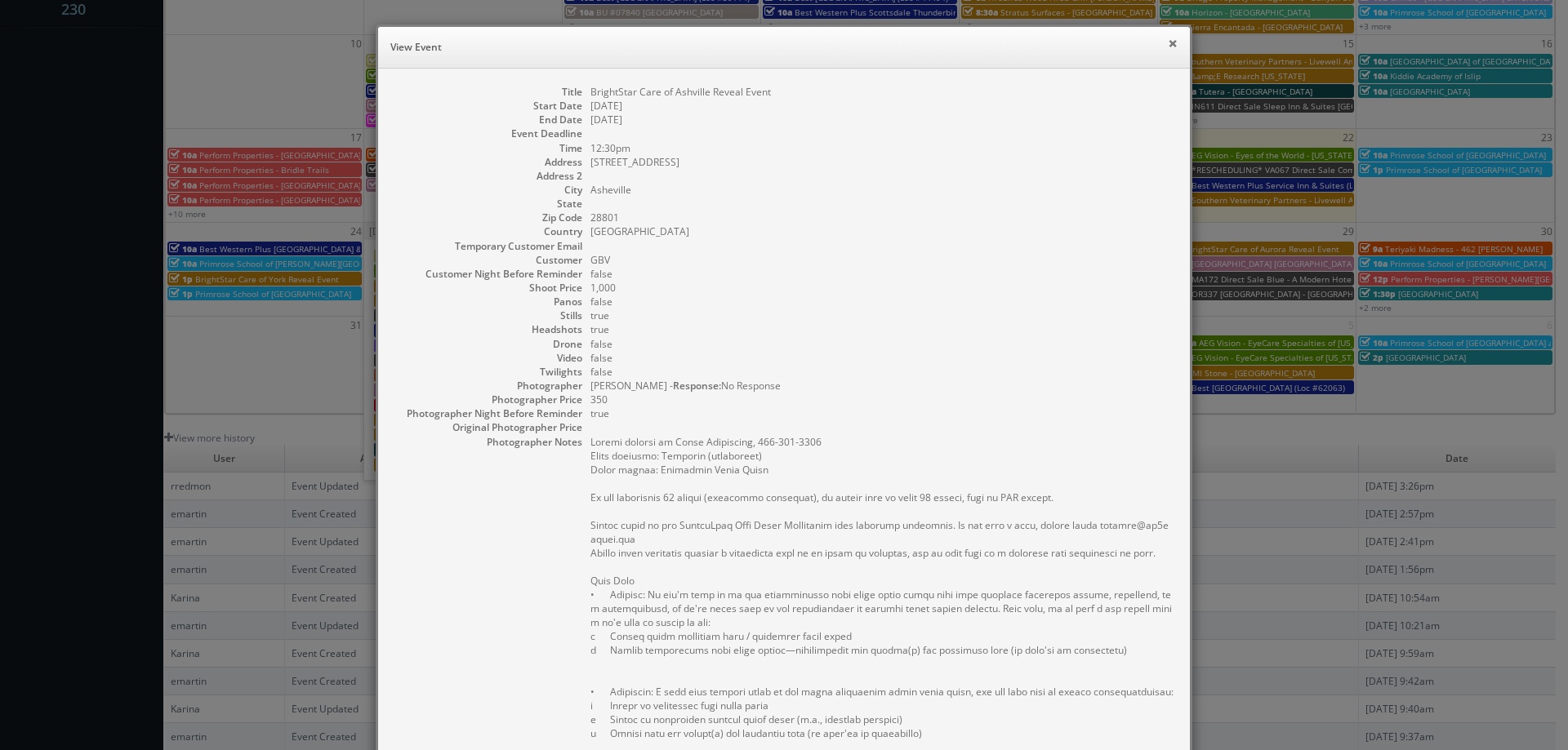
click at [1168, 38] on button "×" at bounding box center [1172, 43] width 9 height 11
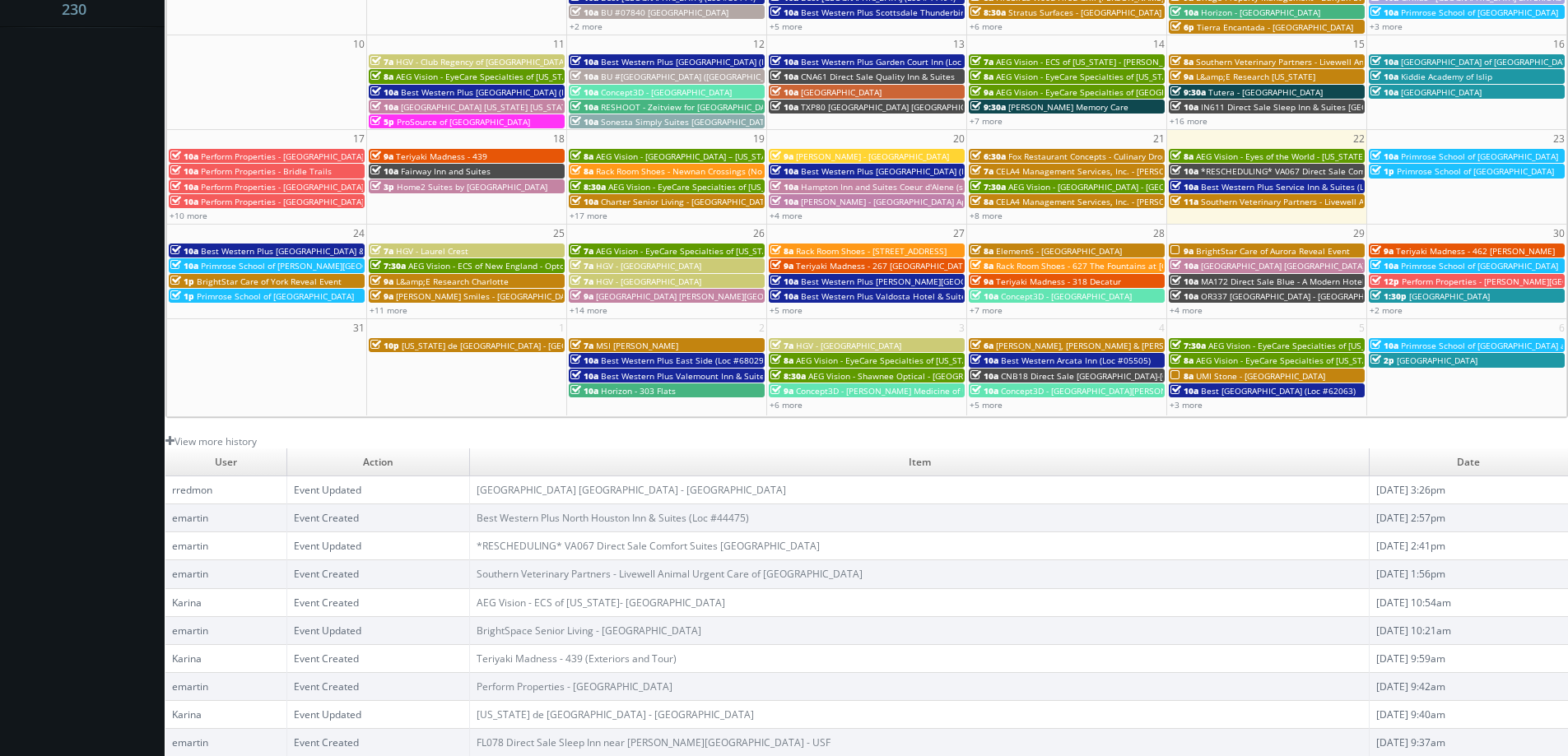
scroll to position [0, 0]
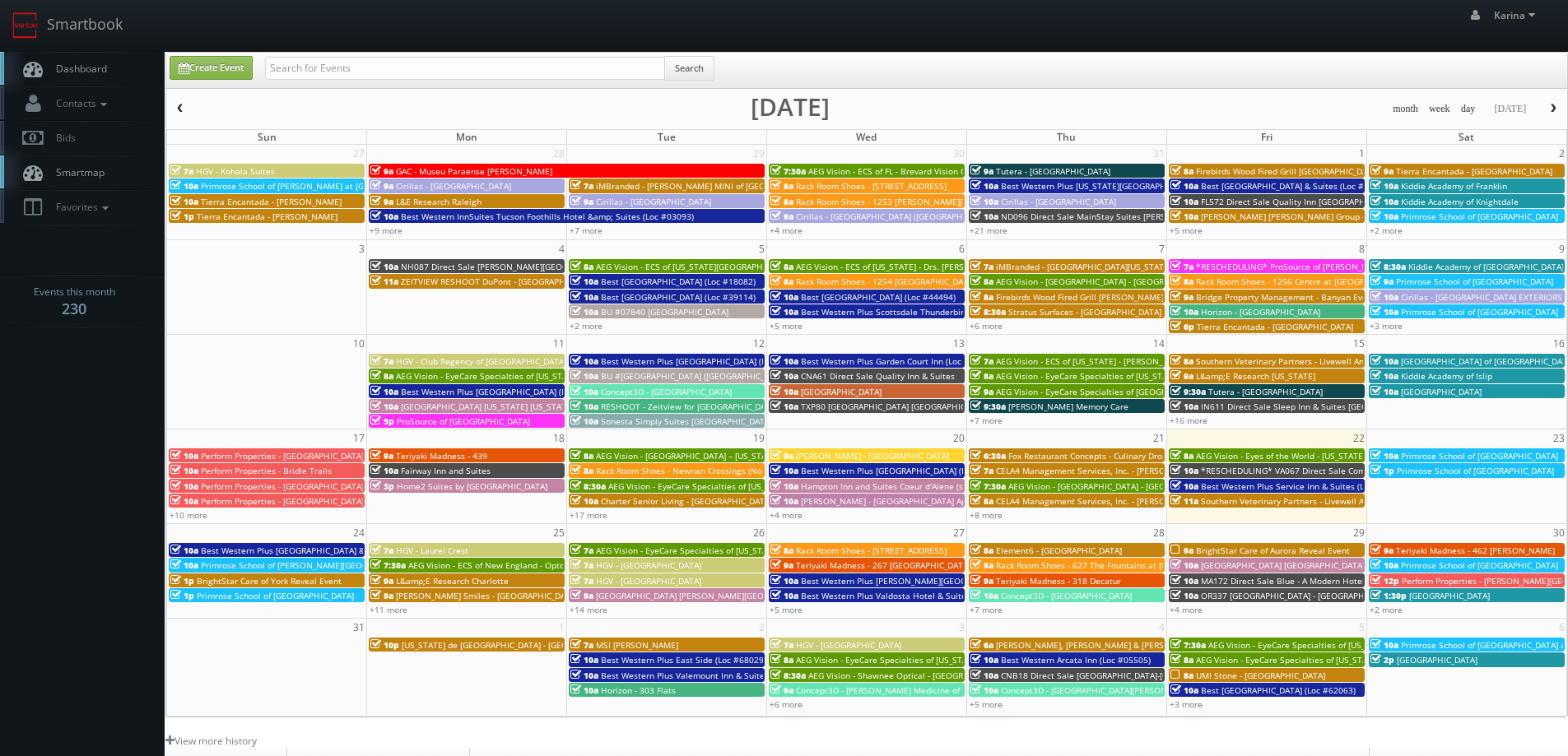
click at [103, 76] on link "Dashboard" at bounding box center [82, 68] width 165 height 34
click at [76, 68] on span "Dashboard" at bounding box center [77, 69] width 60 height 14
click at [93, 76] on link "Dashboard" at bounding box center [82, 68] width 165 height 34
click at [56, 77] on link "Dashboard" at bounding box center [82, 68] width 165 height 34
click at [300, 70] on input "text" at bounding box center [465, 68] width 400 height 23
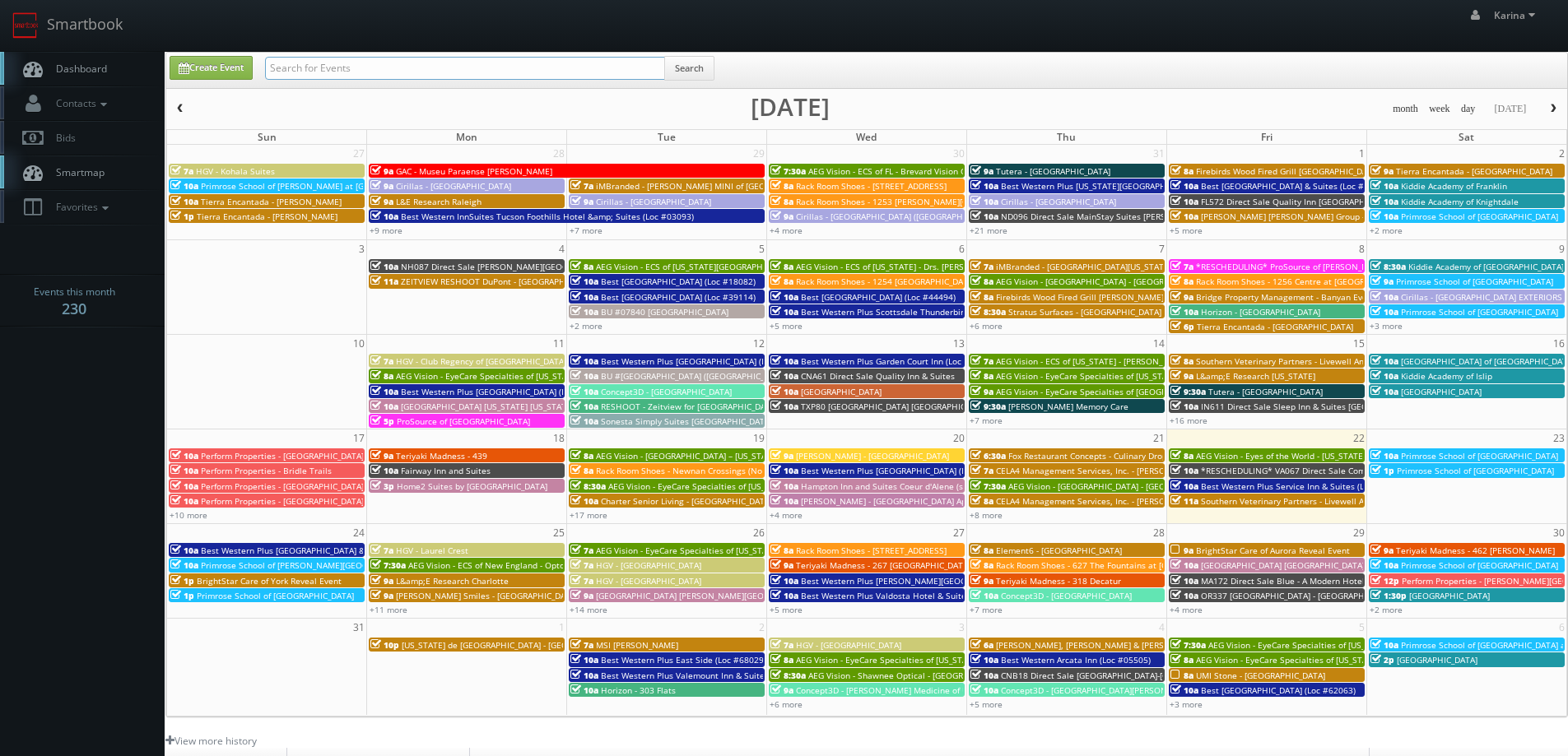
click at [347, 65] on input "text" at bounding box center [465, 68] width 400 height 23
type input "m"
type input "ne146"
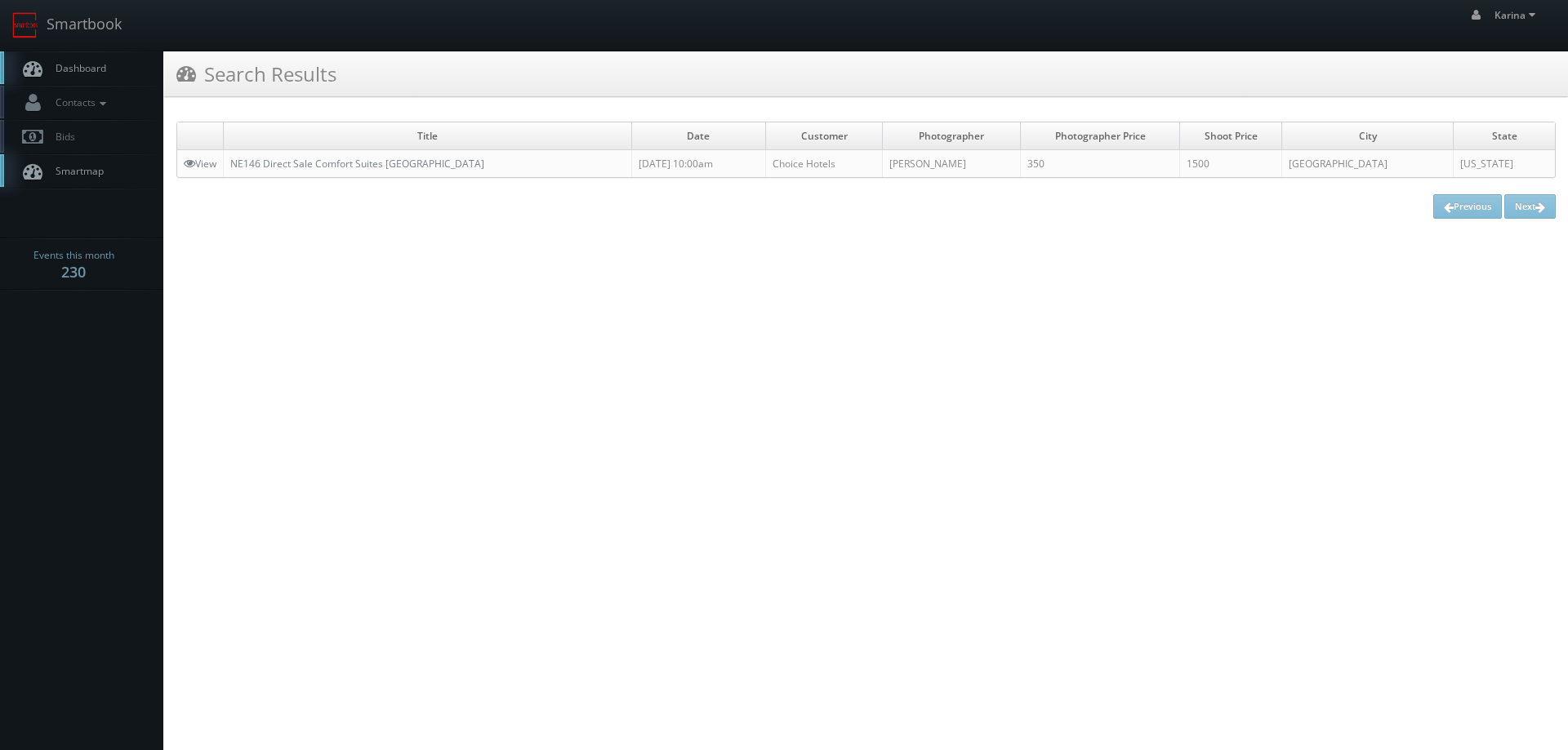
click at [84, 62] on span "Dashboard" at bounding box center [76, 68] width 59 height 14
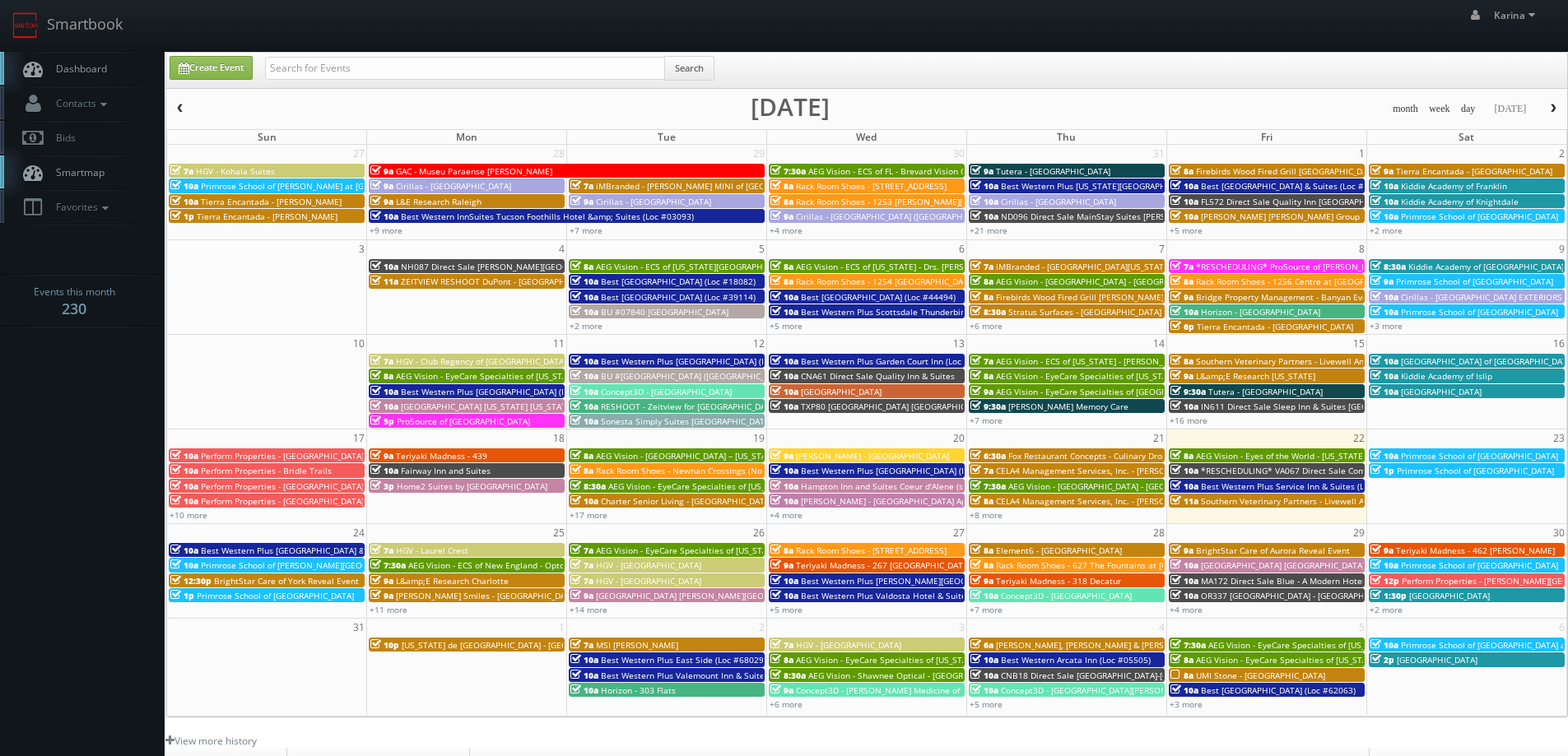
click at [73, 70] on span "Dashboard" at bounding box center [77, 69] width 60 height 14
click at [207, 515] on link "+10 more" at bounding box center [189, 515] width 38 height 11
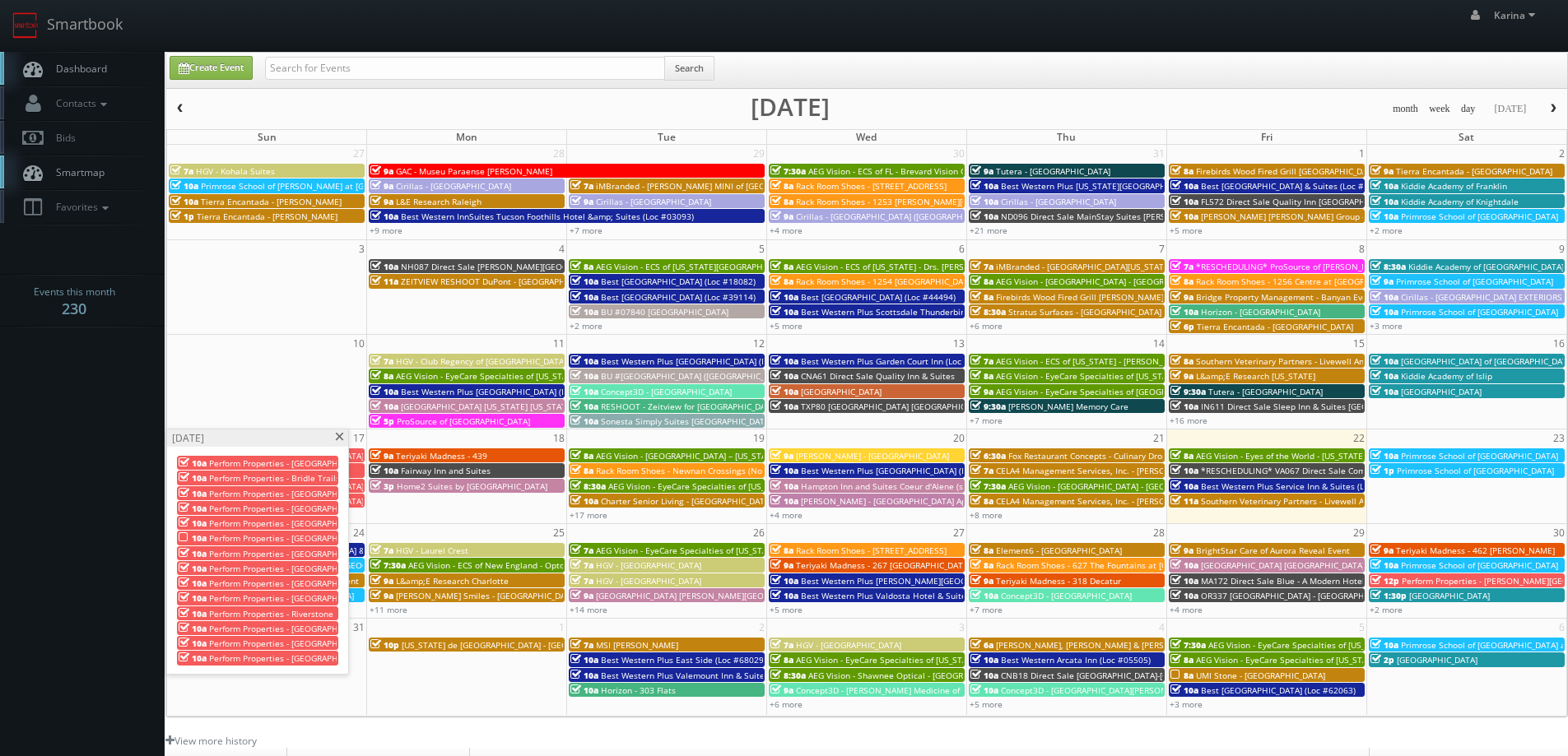
click at [341, 438] on span at bounding box center [340, 437] width 10 height 9
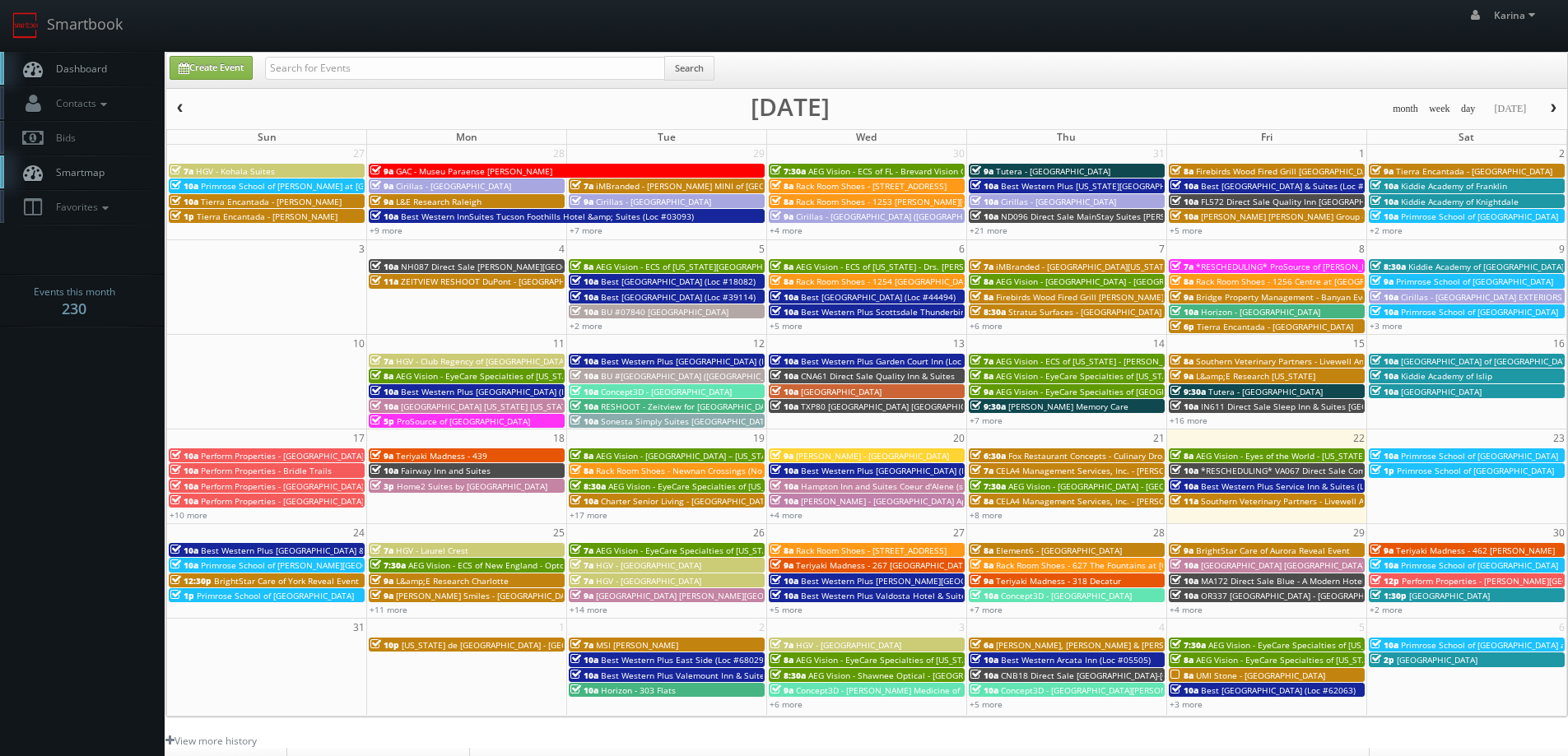
click at [64, 54] on link "Dashboard" at bounding box center [82, 68] width 165 height 34
click at [94, 72] on span "Dashboard" at bounding box center [77, 69] width 60 height 14
click at [72, 60] on link "Dashboard" at bounding box center [82, 68] width 165 height 34
click at [69, 64] on span "Dashboard" at bounding box center [77, 69] width 60 height 14
click at [75, 66] on span "Dashboard" at bounding box center [77, 69] width 60 height 14
